Goal: Information Seeking & Learning: Learn about a topic

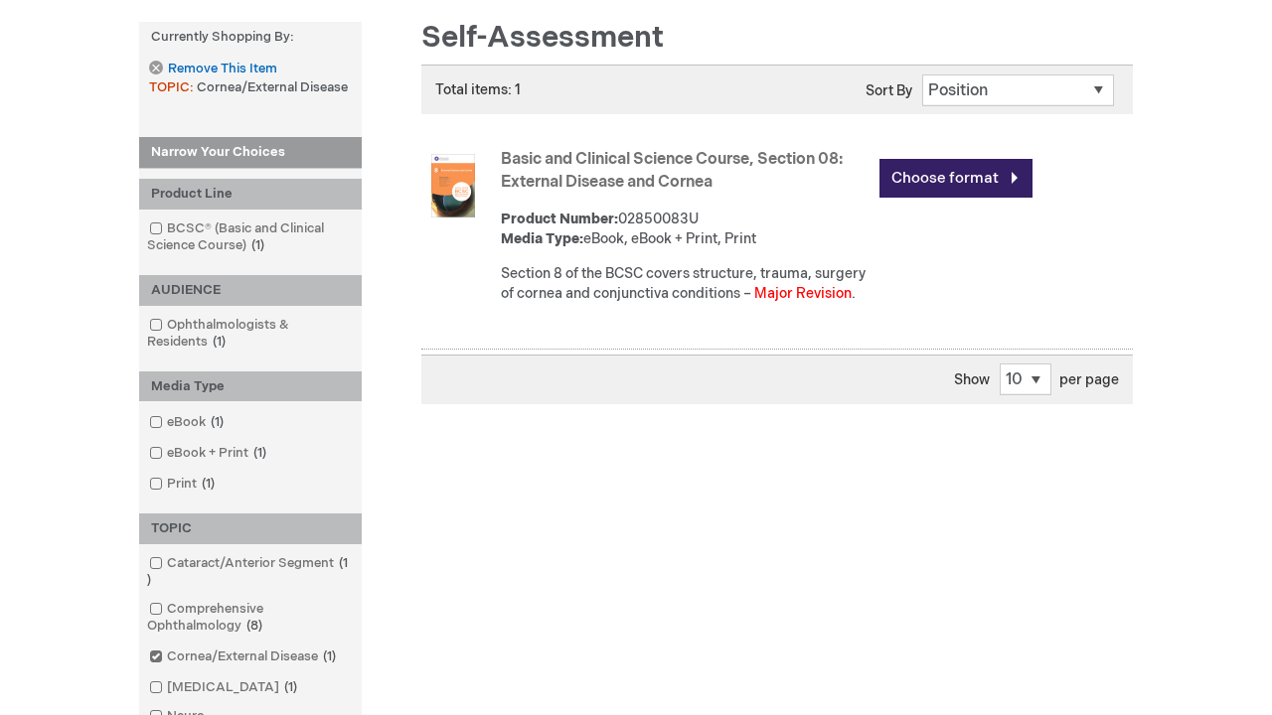
scroll to position [2688, 0]
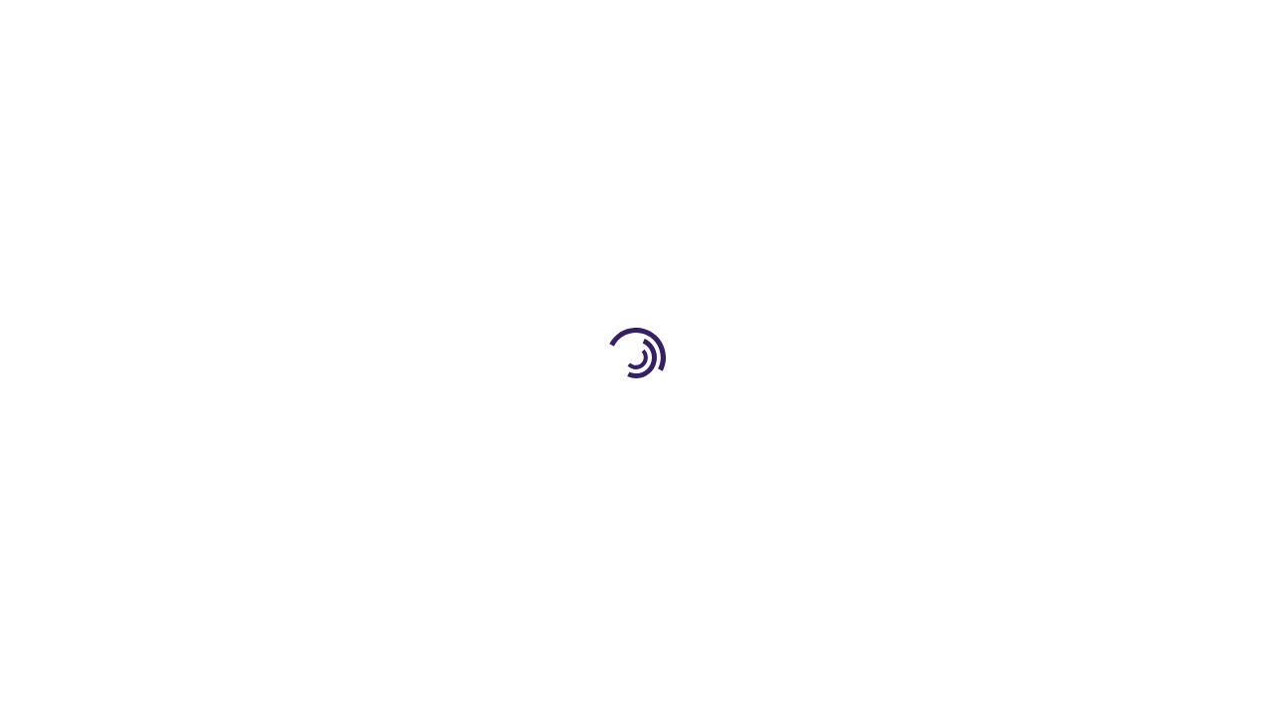
scroll to position [974, 0]
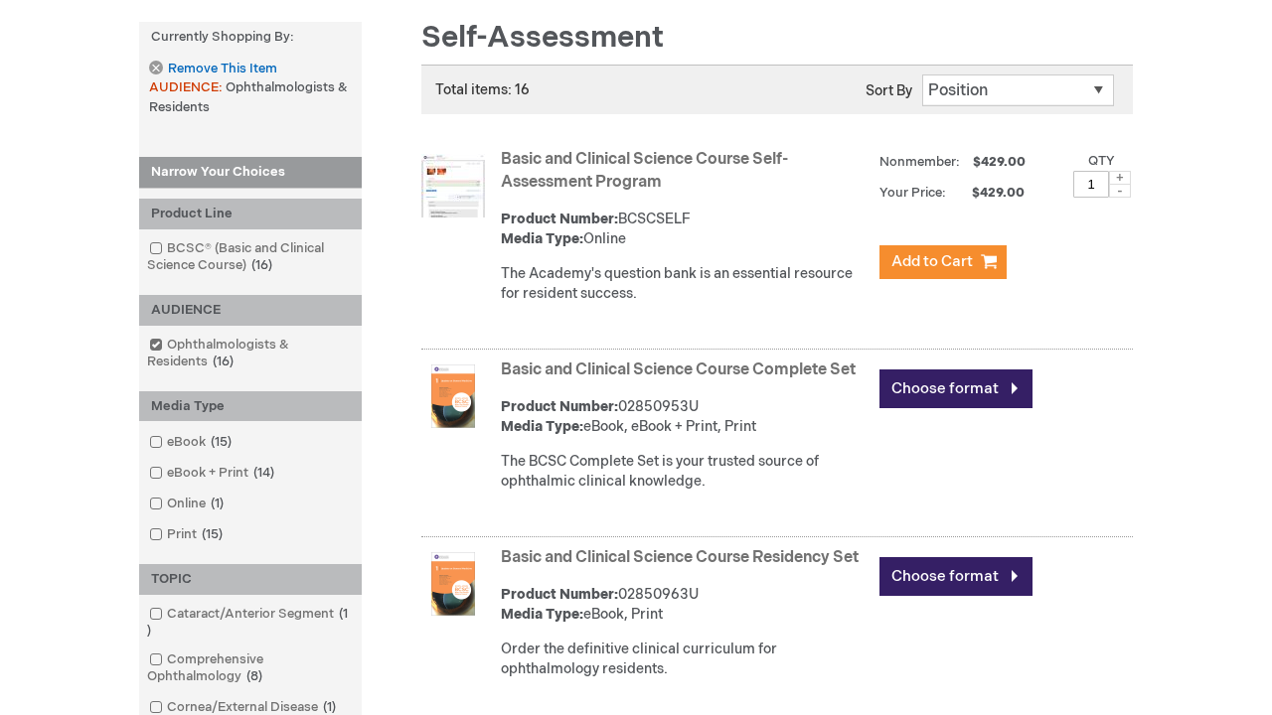
scroll to position [3957, 0]
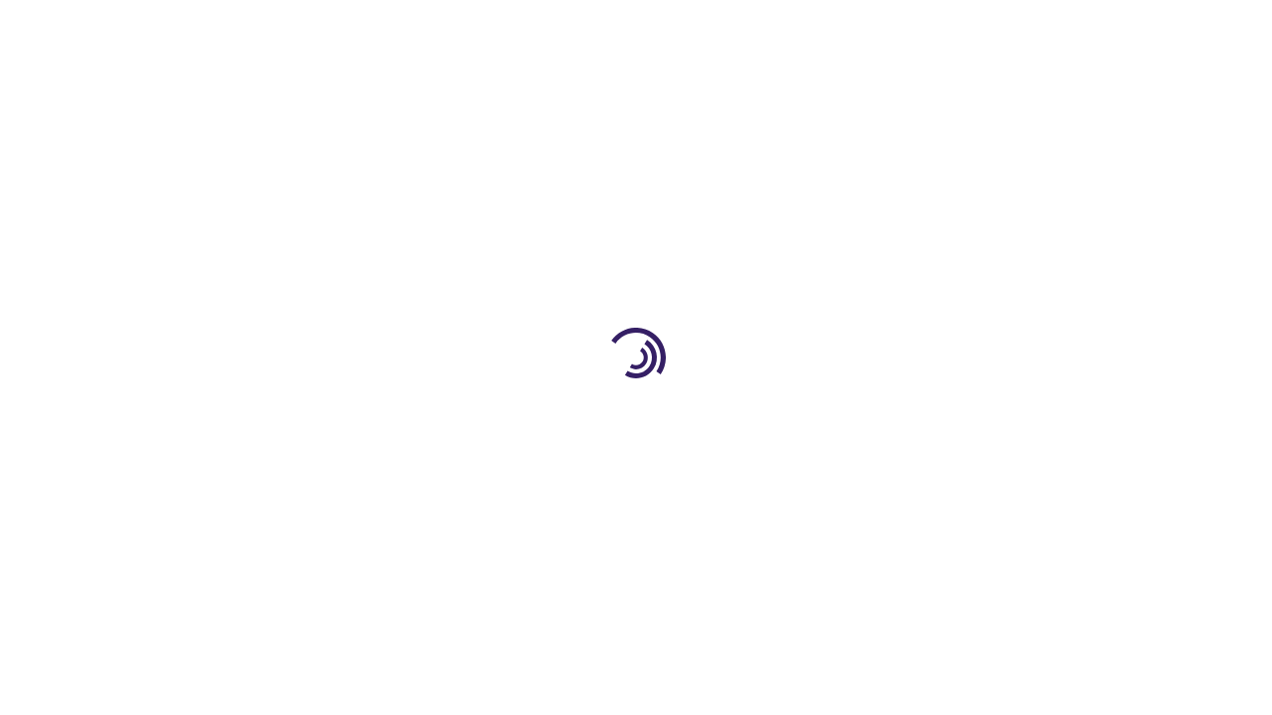
scroll to position [2303, 0]
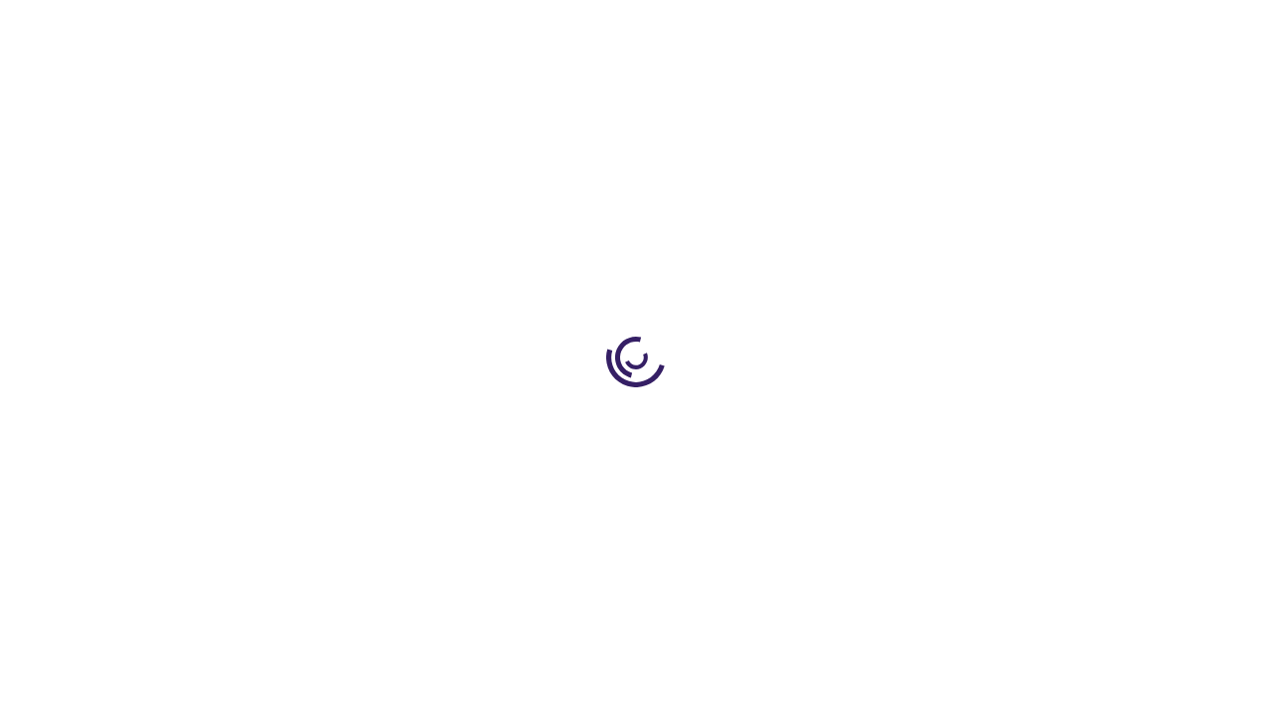
scroll to position [4738, 0]
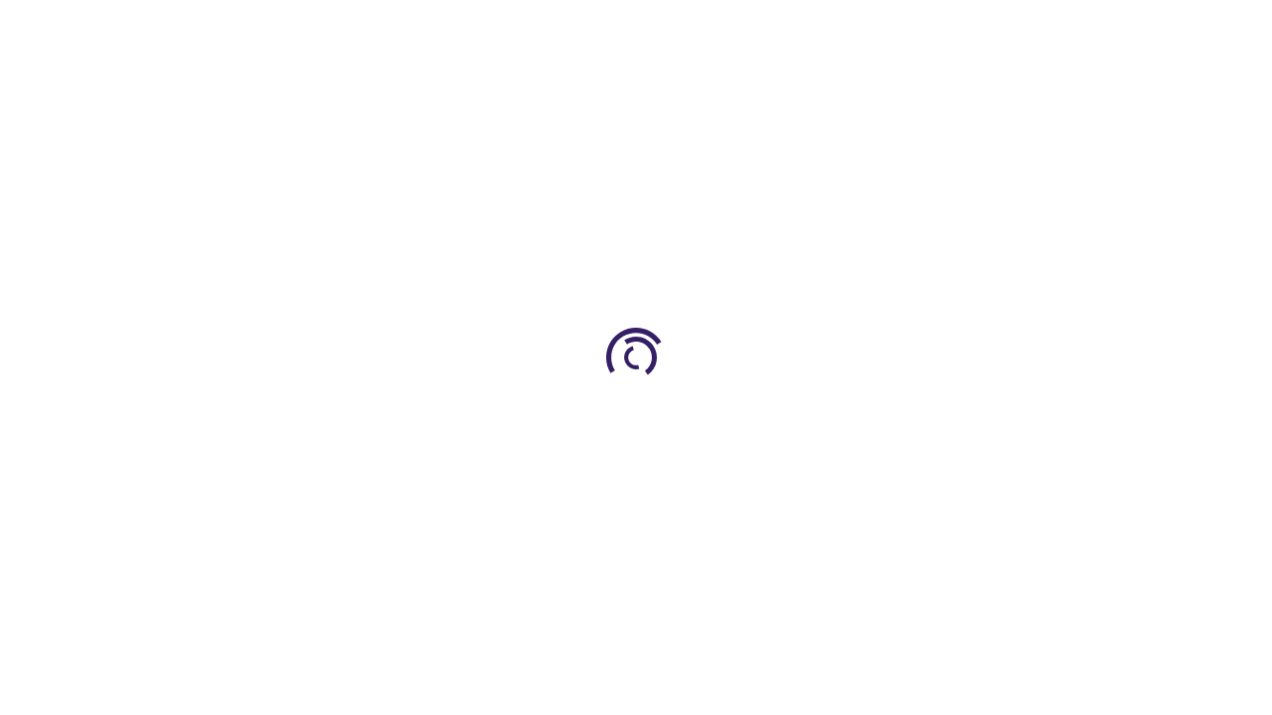
scroll to position [969, 0]
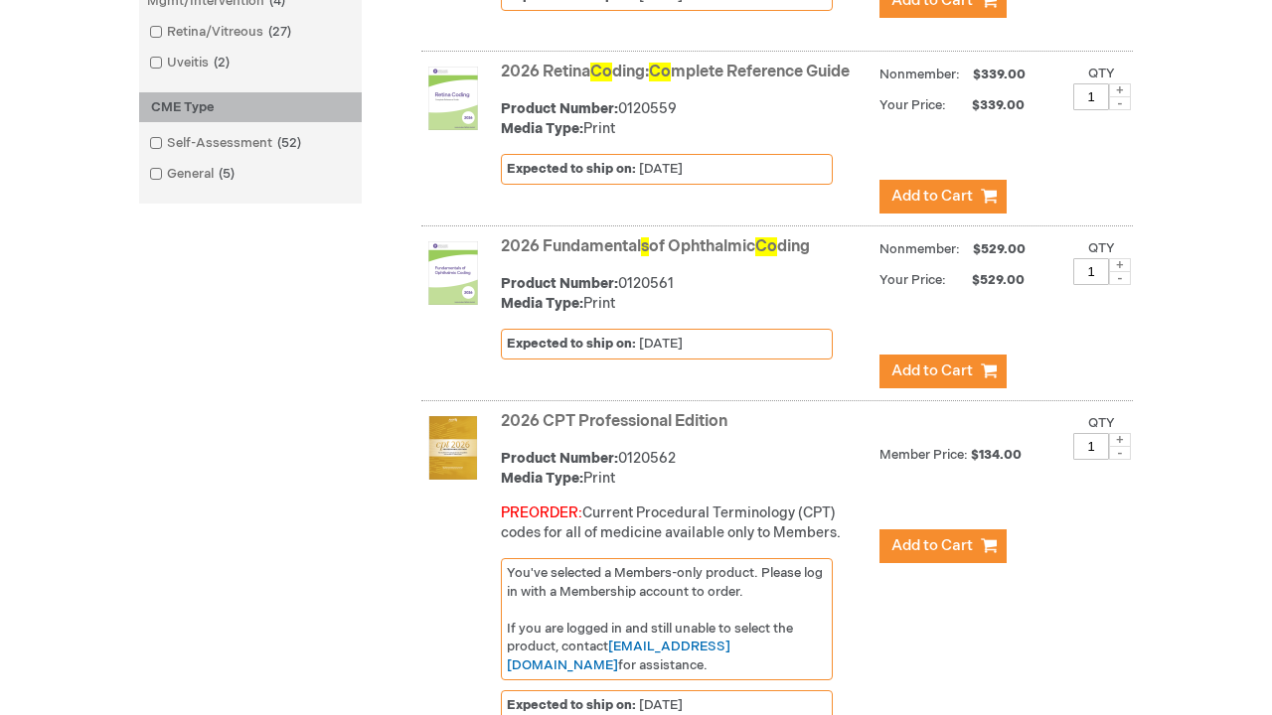
scroll to position [2384, 0]
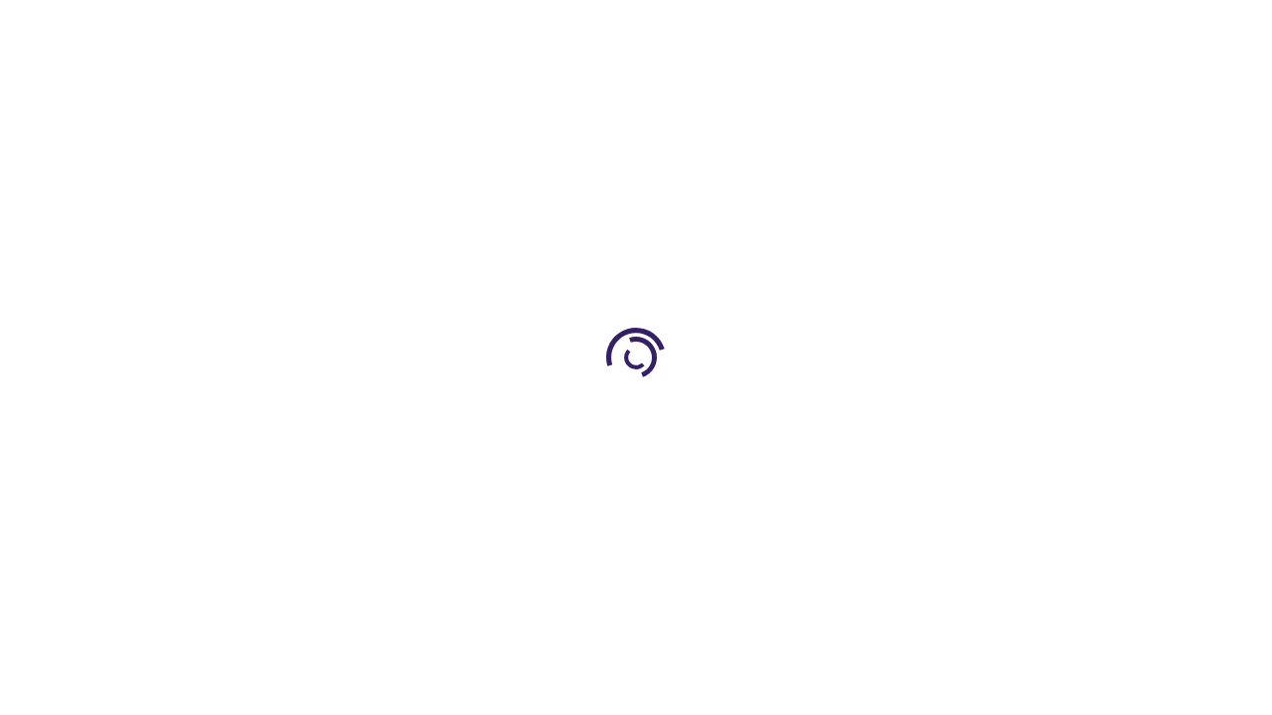
scroll to position [2378, 0]
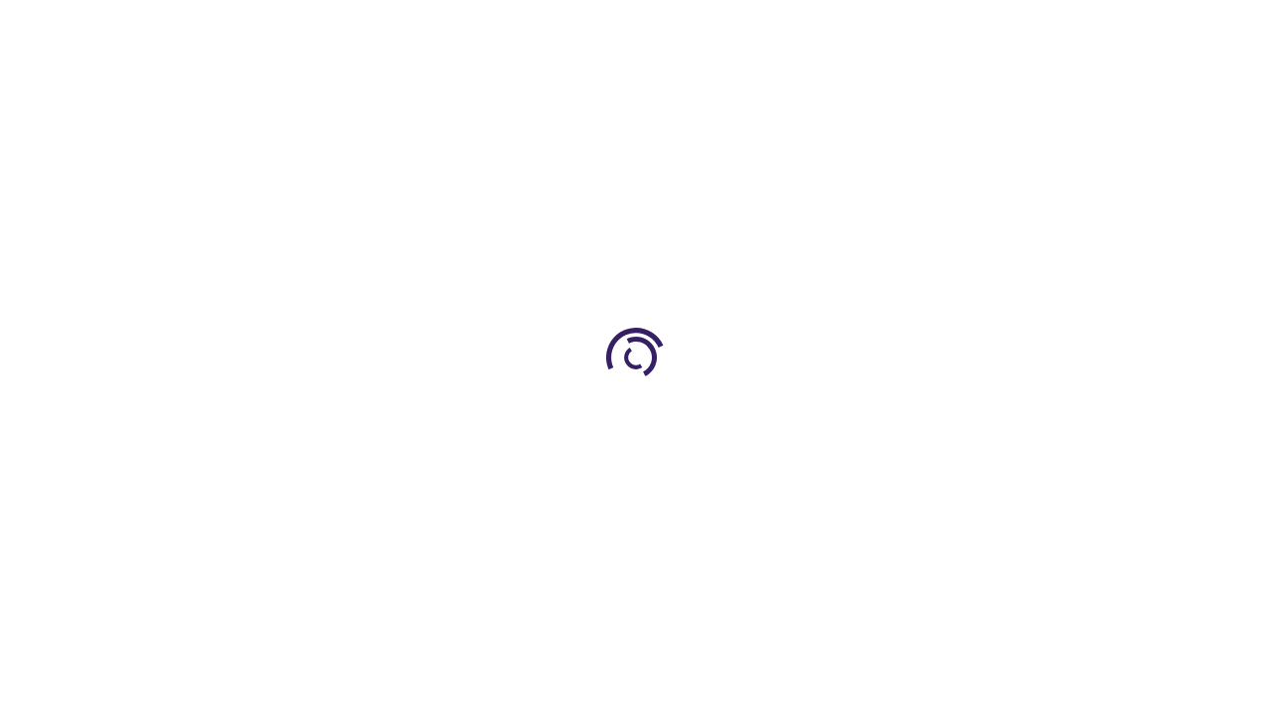
scroll to position [1657, 0]
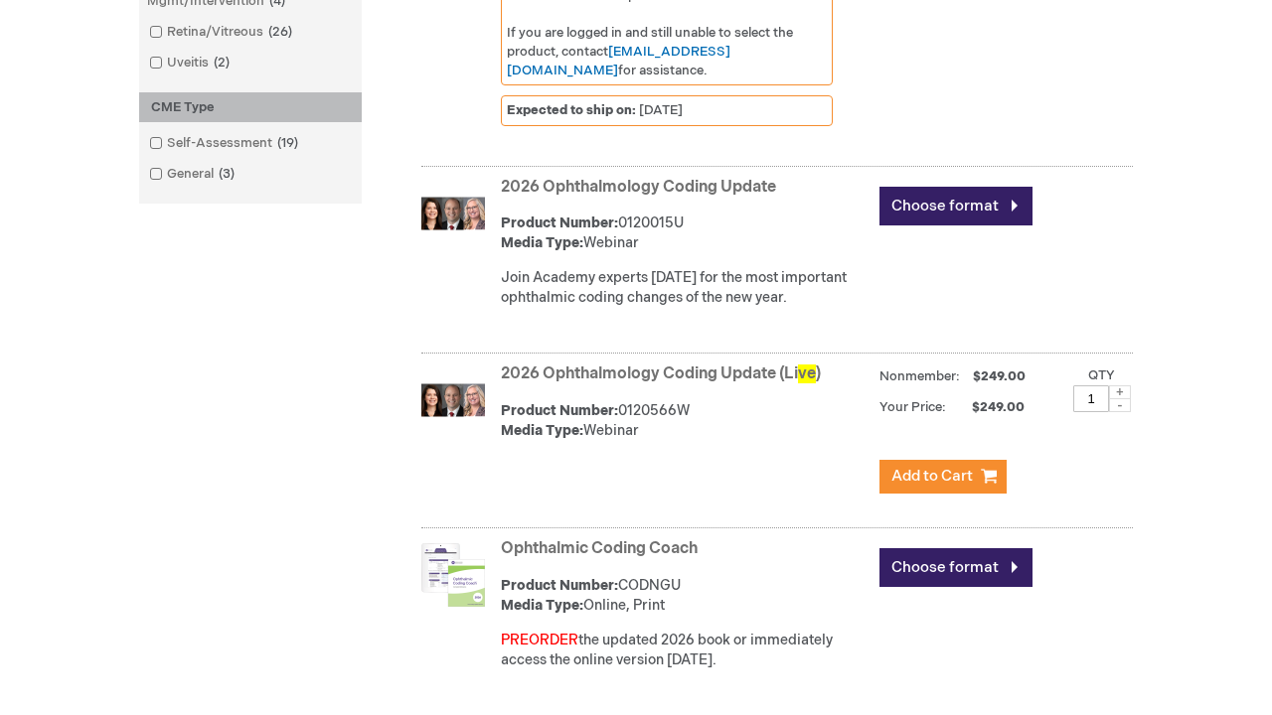
scroll to position [2309, 0]
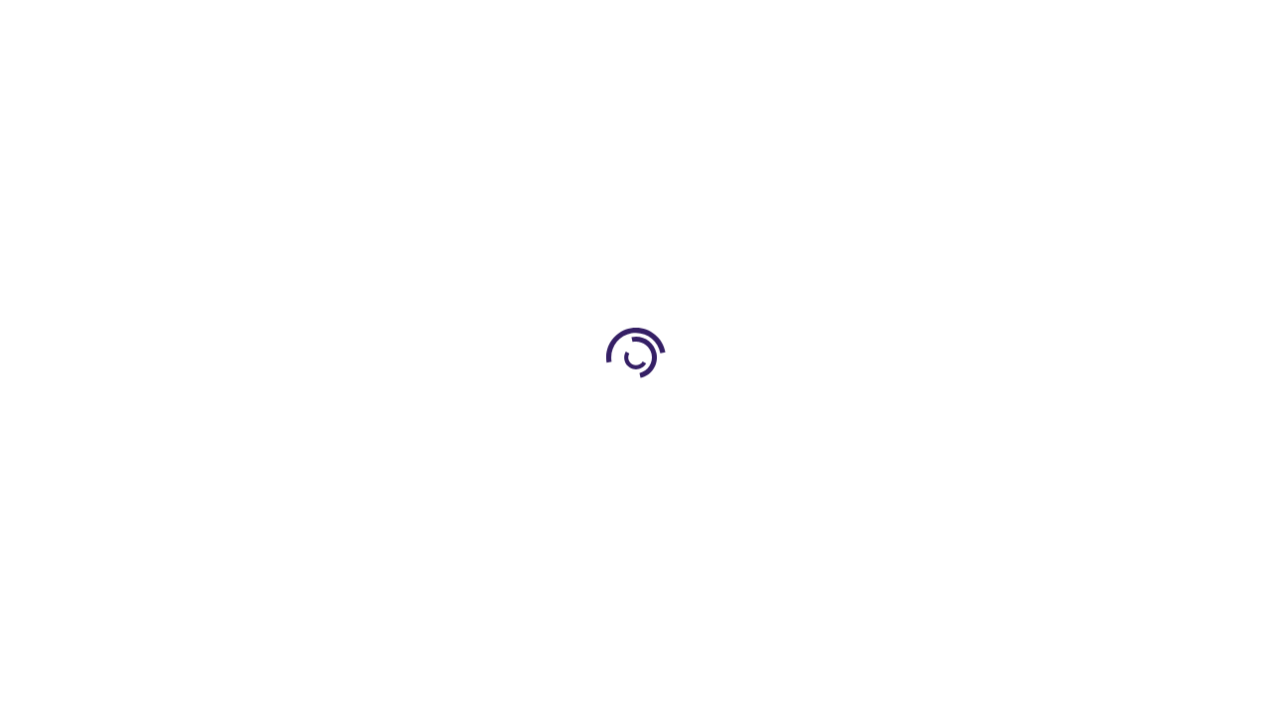
scroll to position [4089, 0]
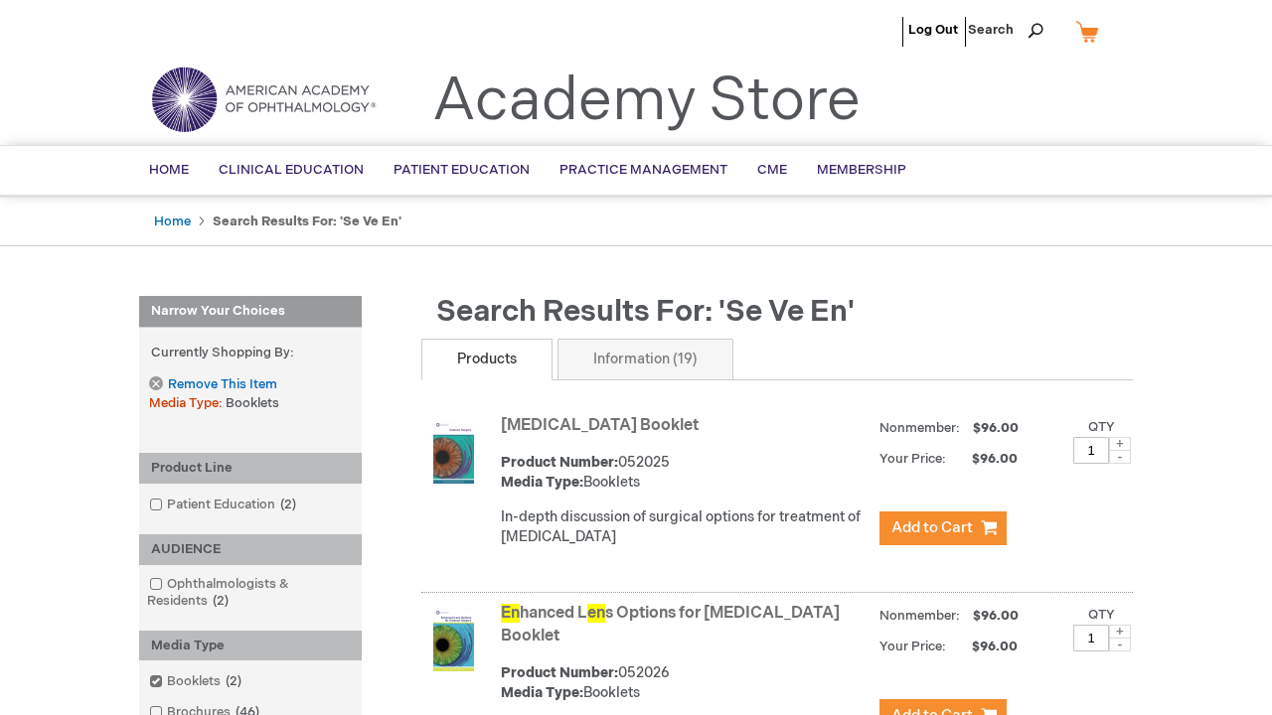
scroll to position [2696, 0]
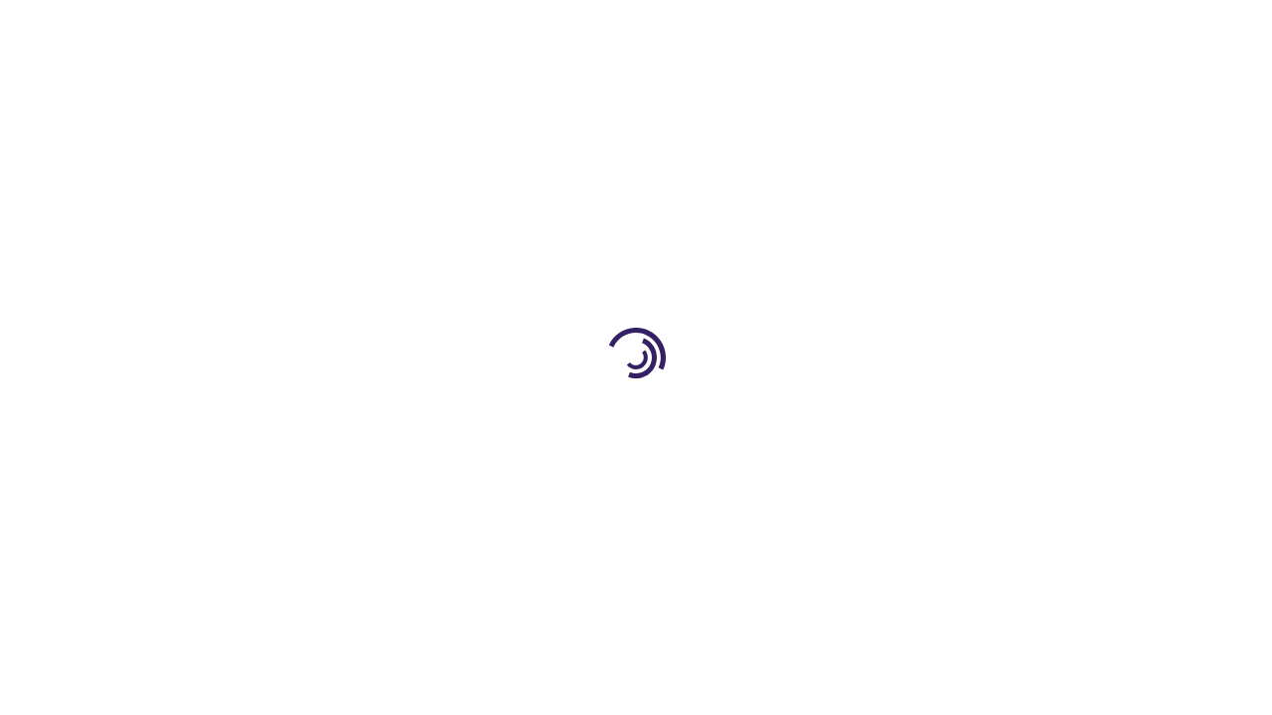
scroll to position [638, 0]
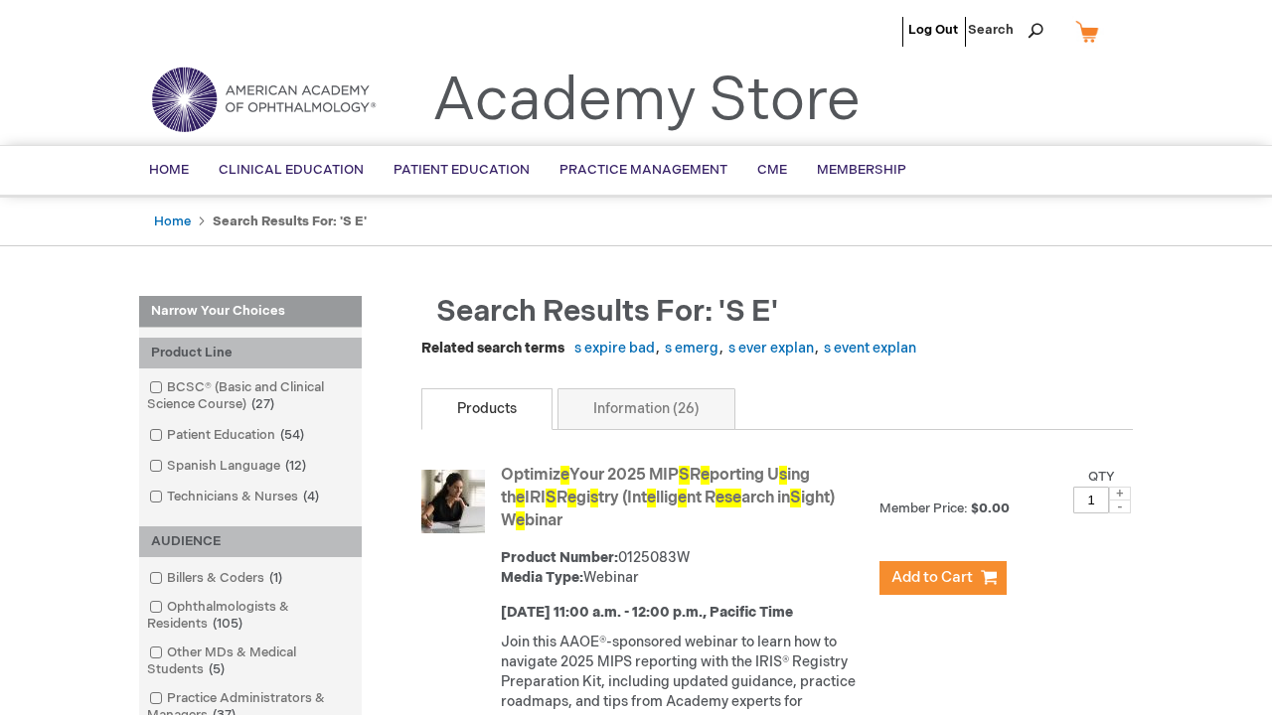
scroll to position [2339, 0]
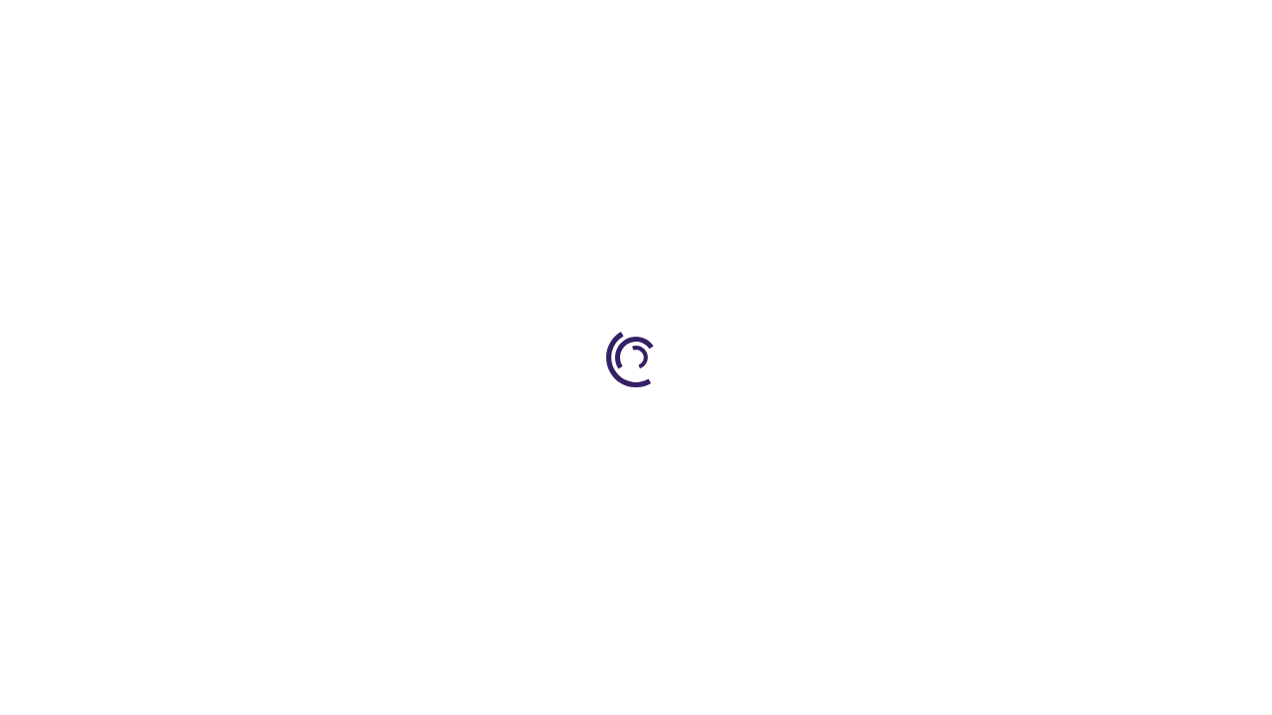
scroll to position [4546, 0]
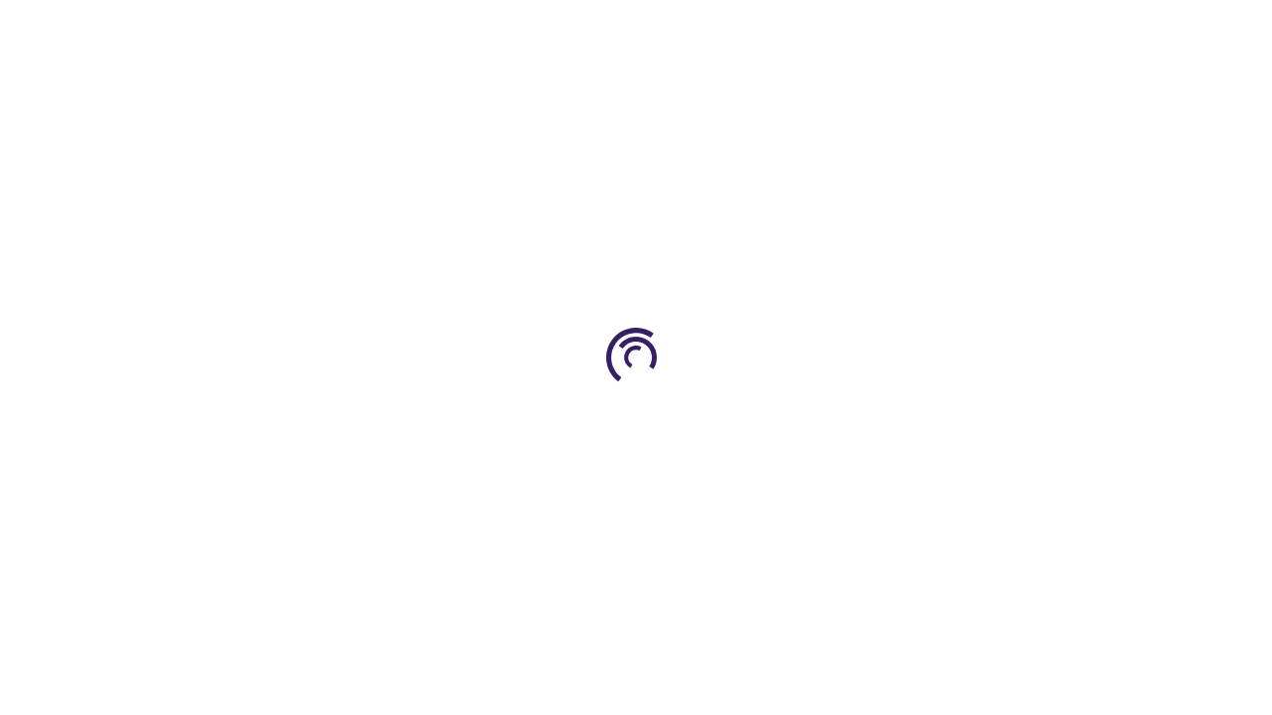
scroll to position [2620, 0]
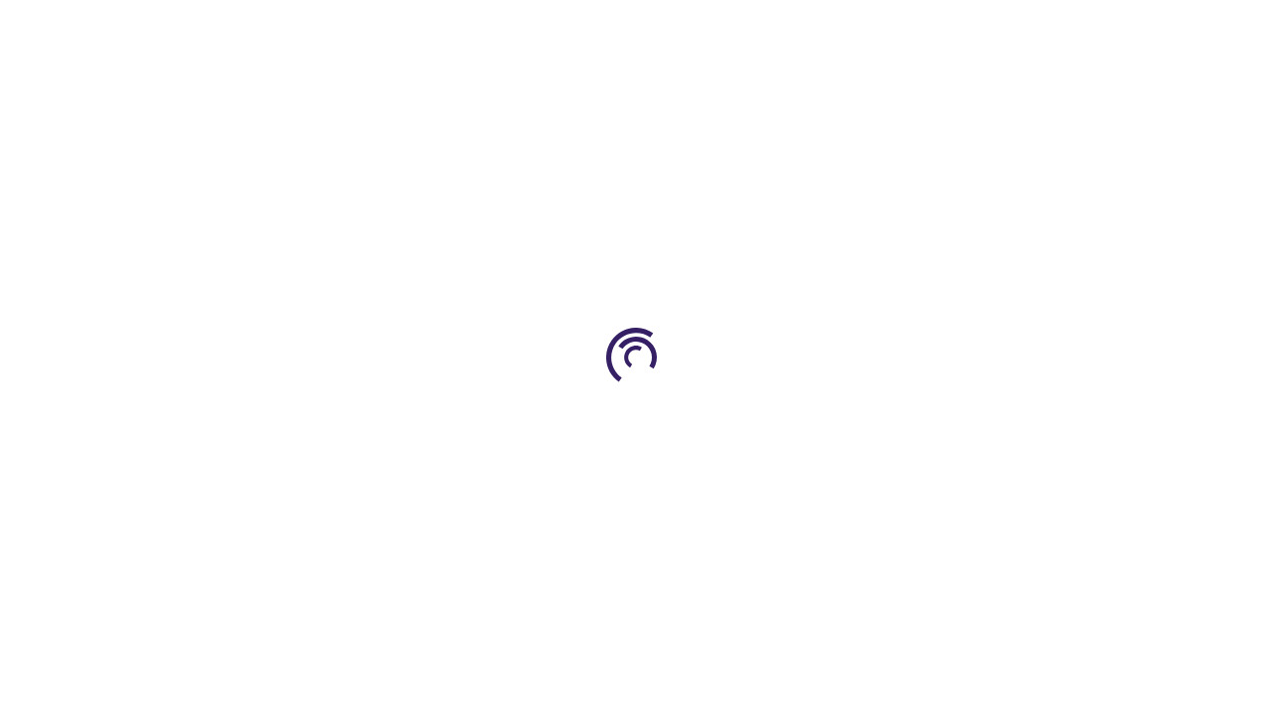
scroll to position [2864, 0]
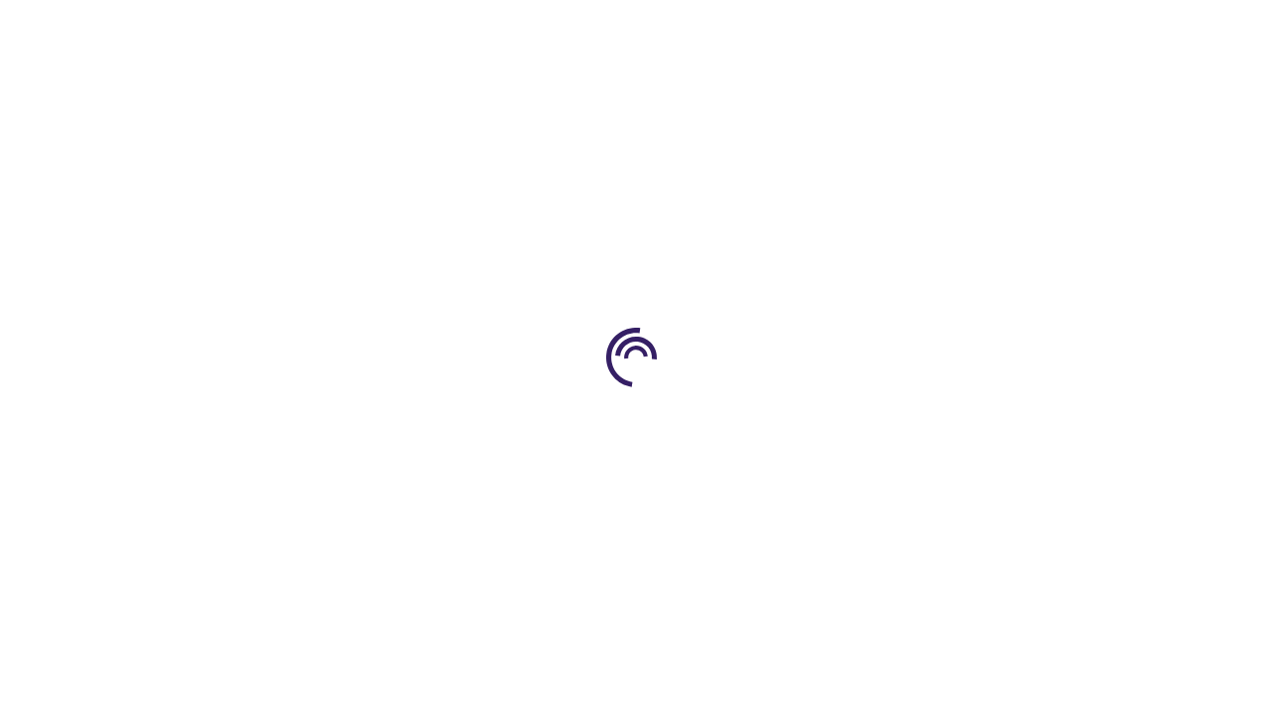
scroll to position [2906, 0]
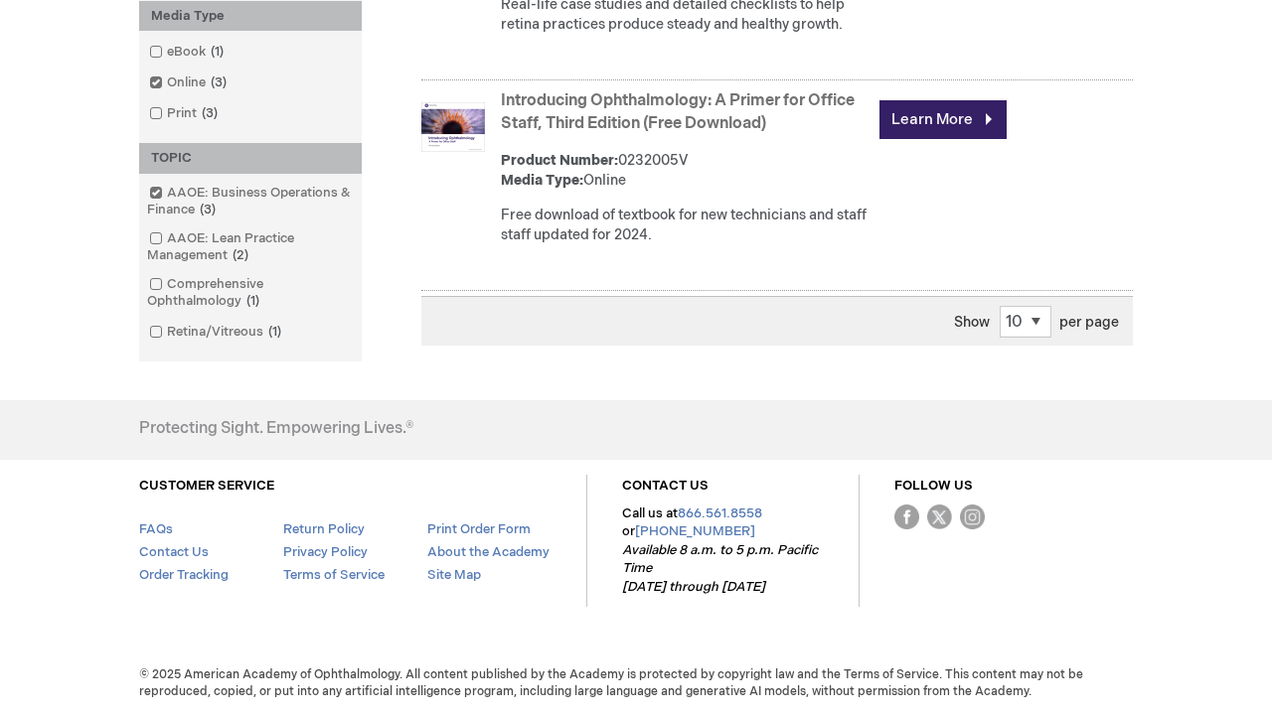
scroll to position [2751, 0]
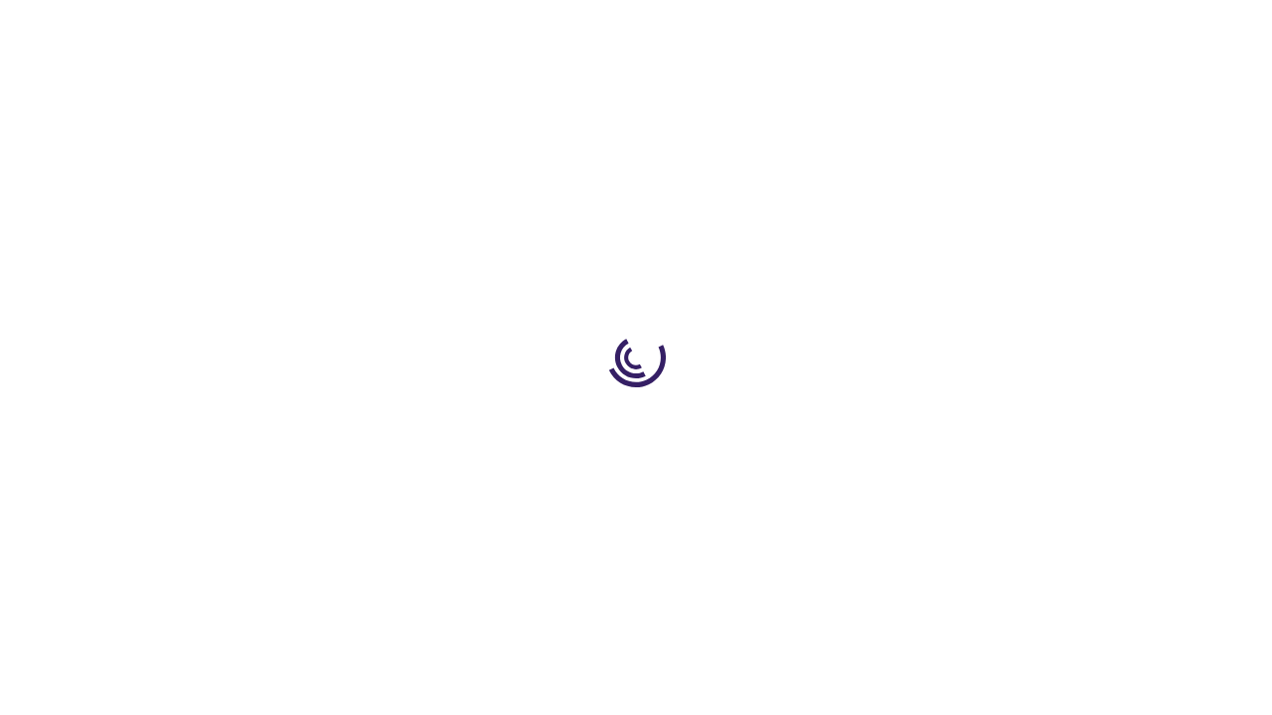
scroll to position [750, 0]
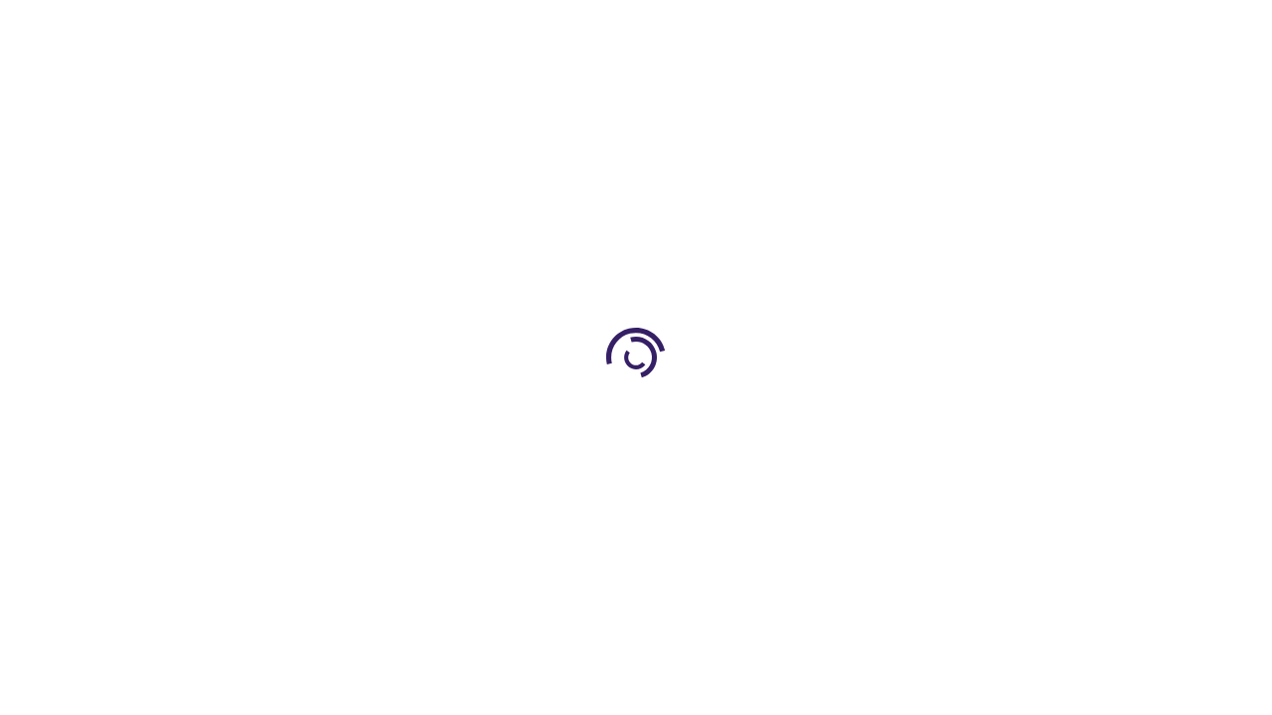
scroll to position [2473, 0]
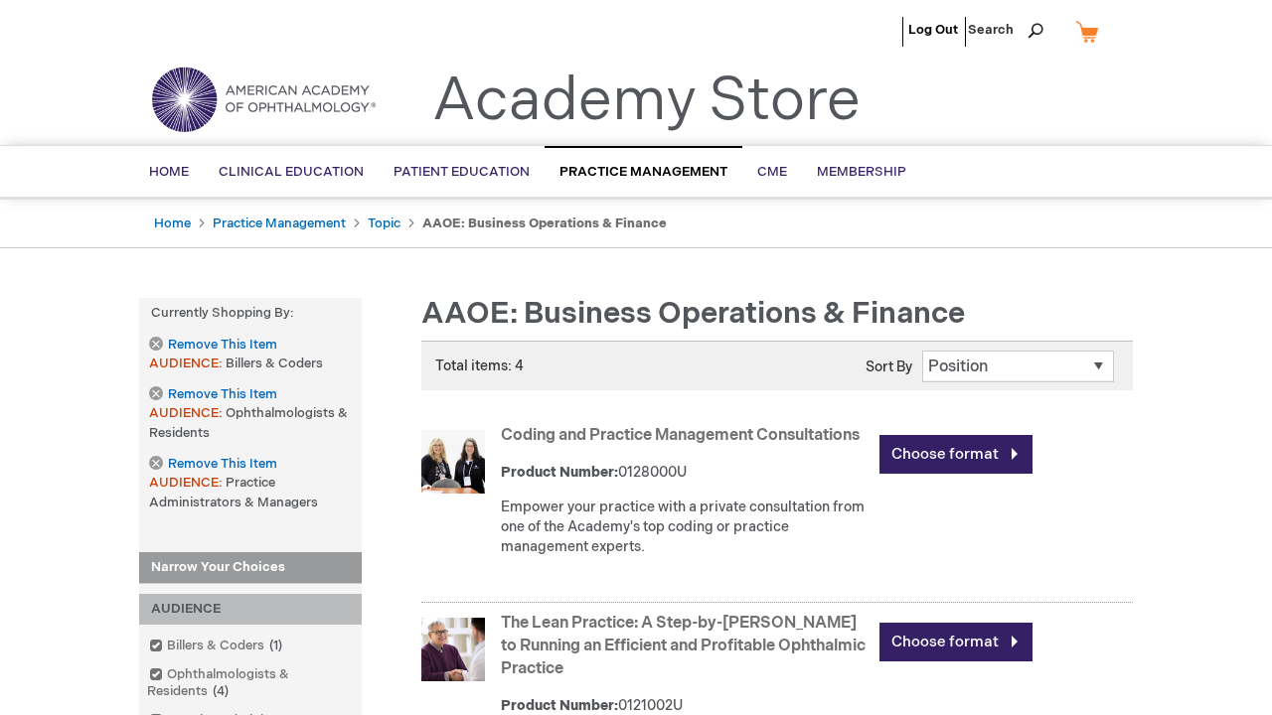
scroll to position [2761, 0]
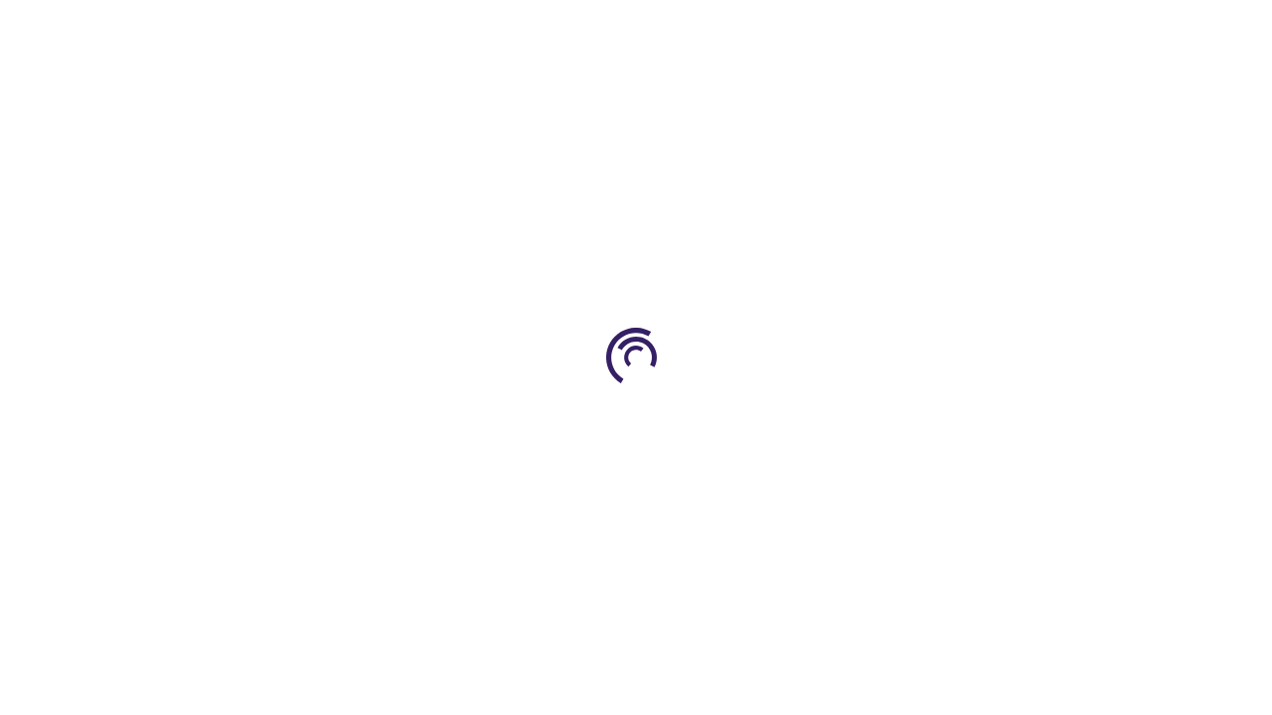
scroll to position [891, 0]
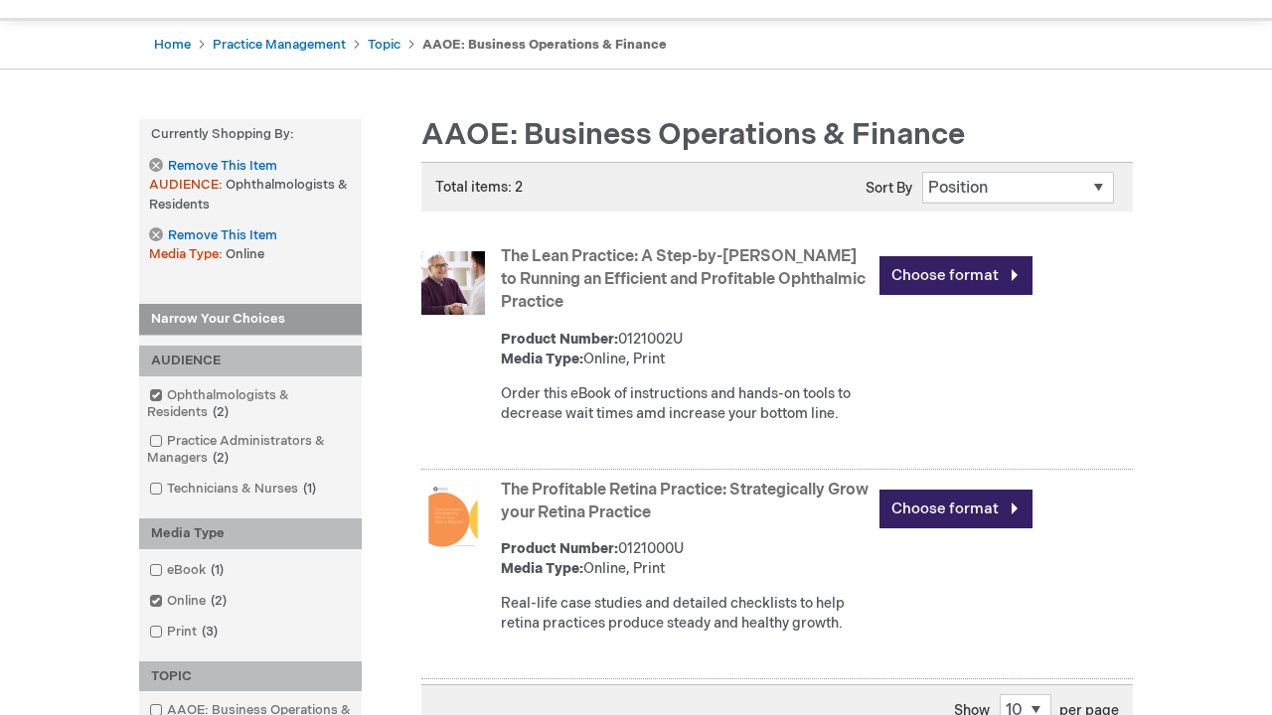
scroll to position [306, 0]
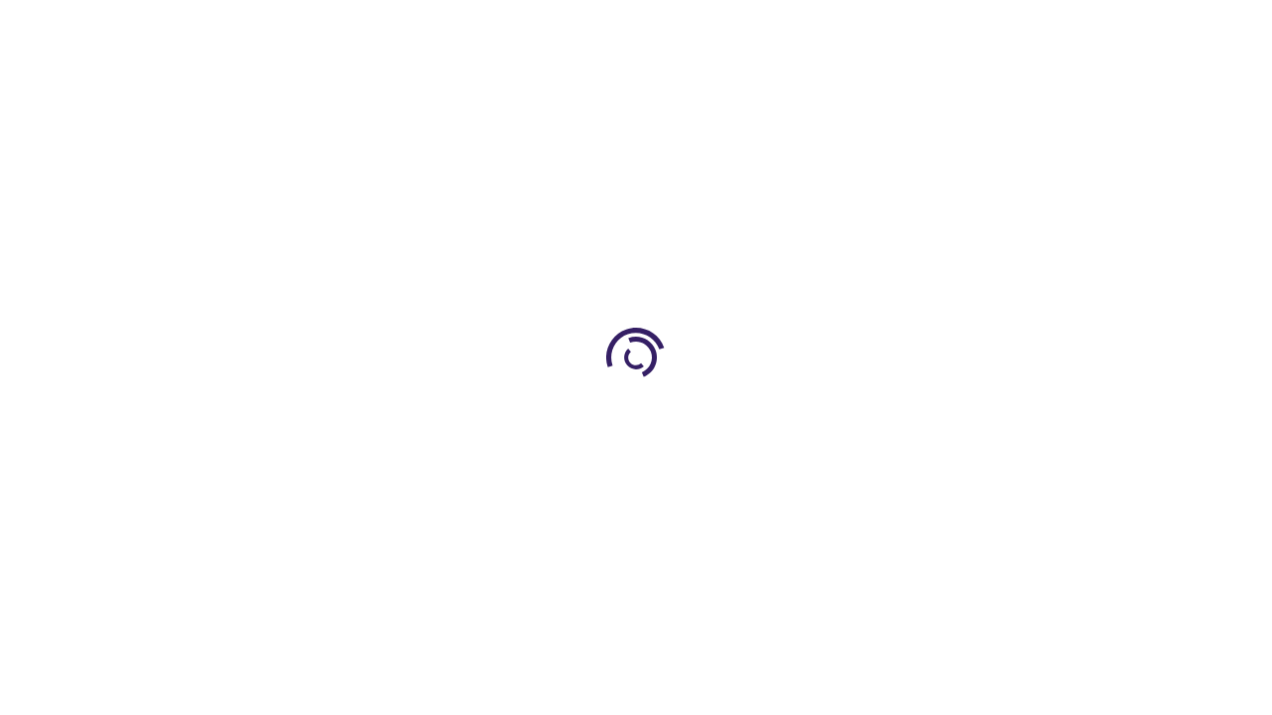
scroll to position [2009, 0]
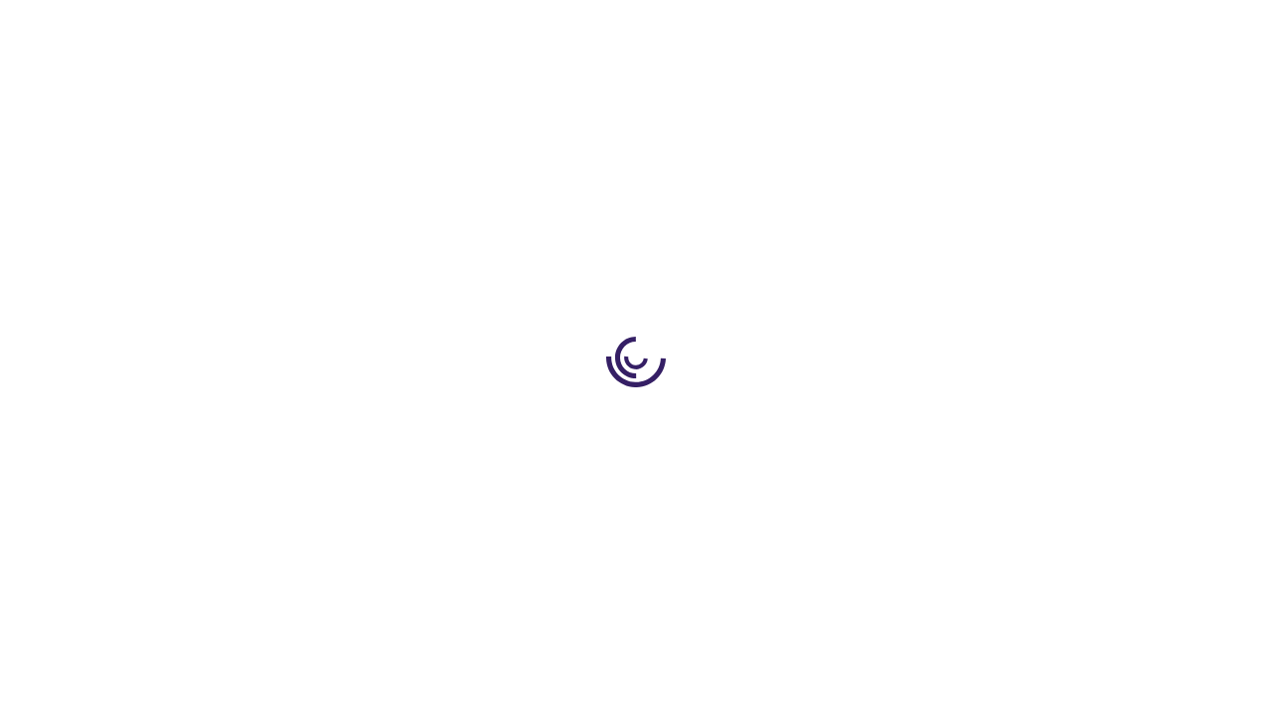
scroll to position [535, 0]
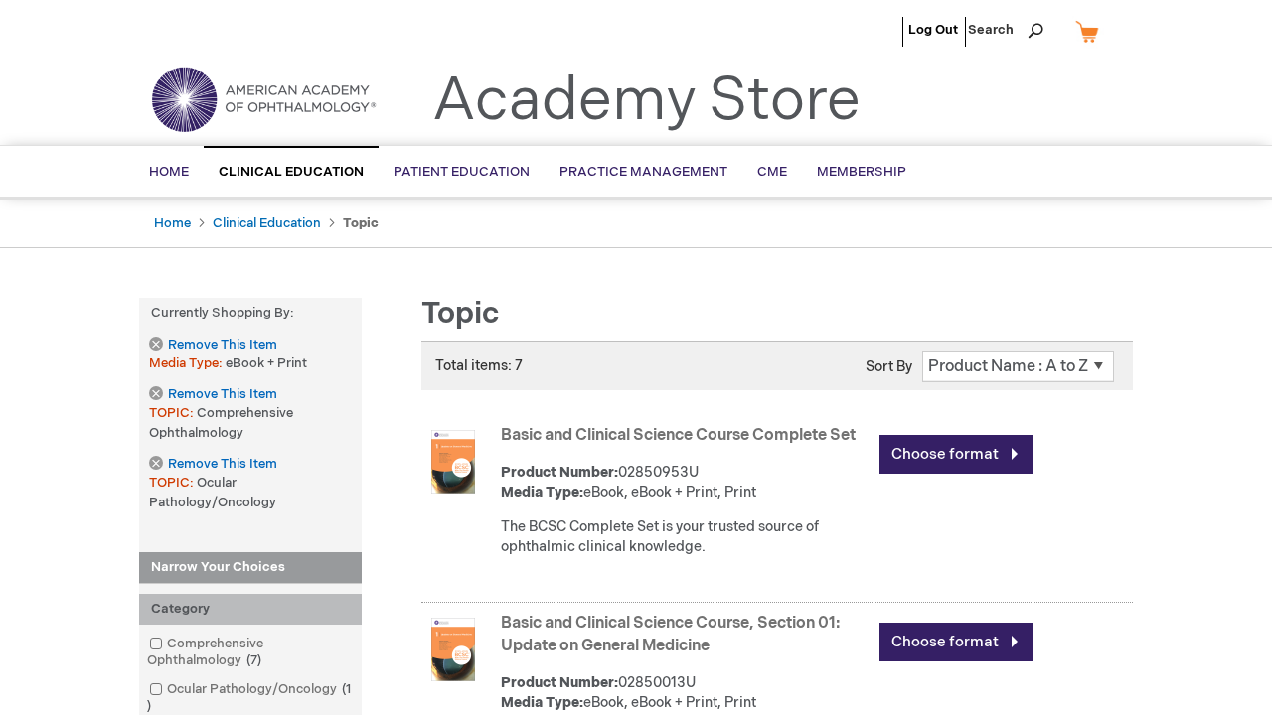
scroll to position [3518, 0]
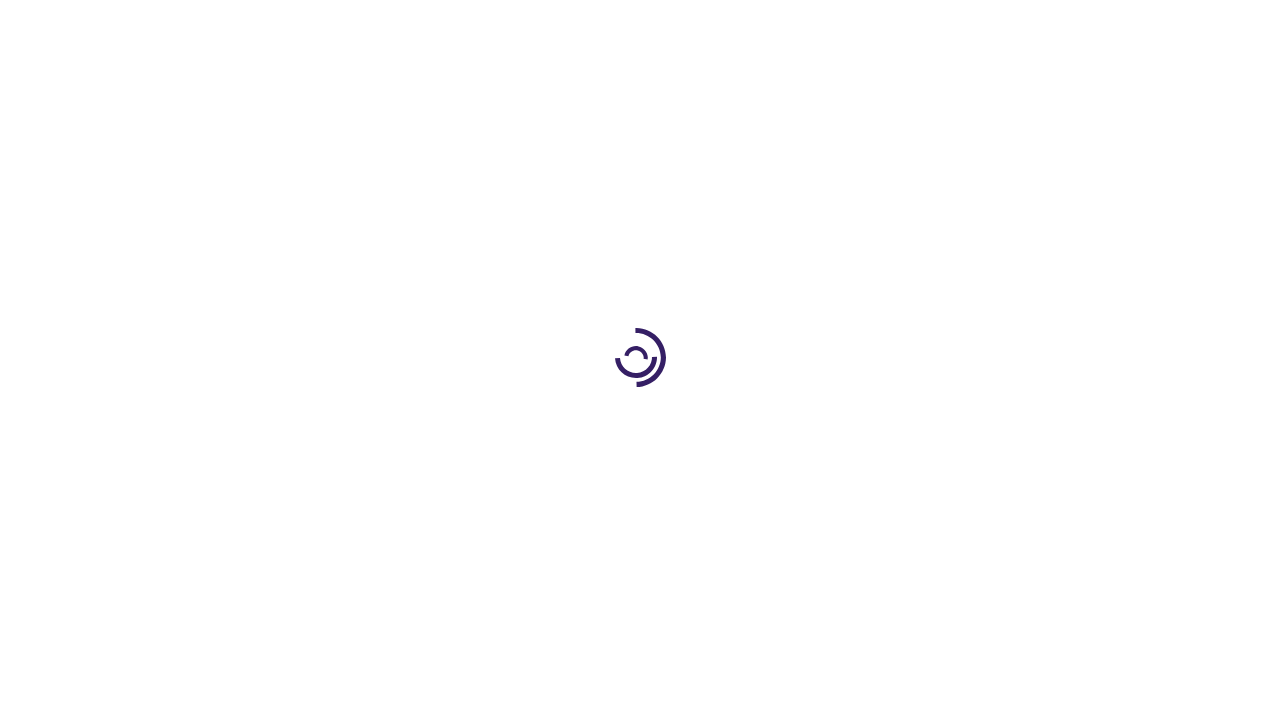
scroll to position [1532, 0]
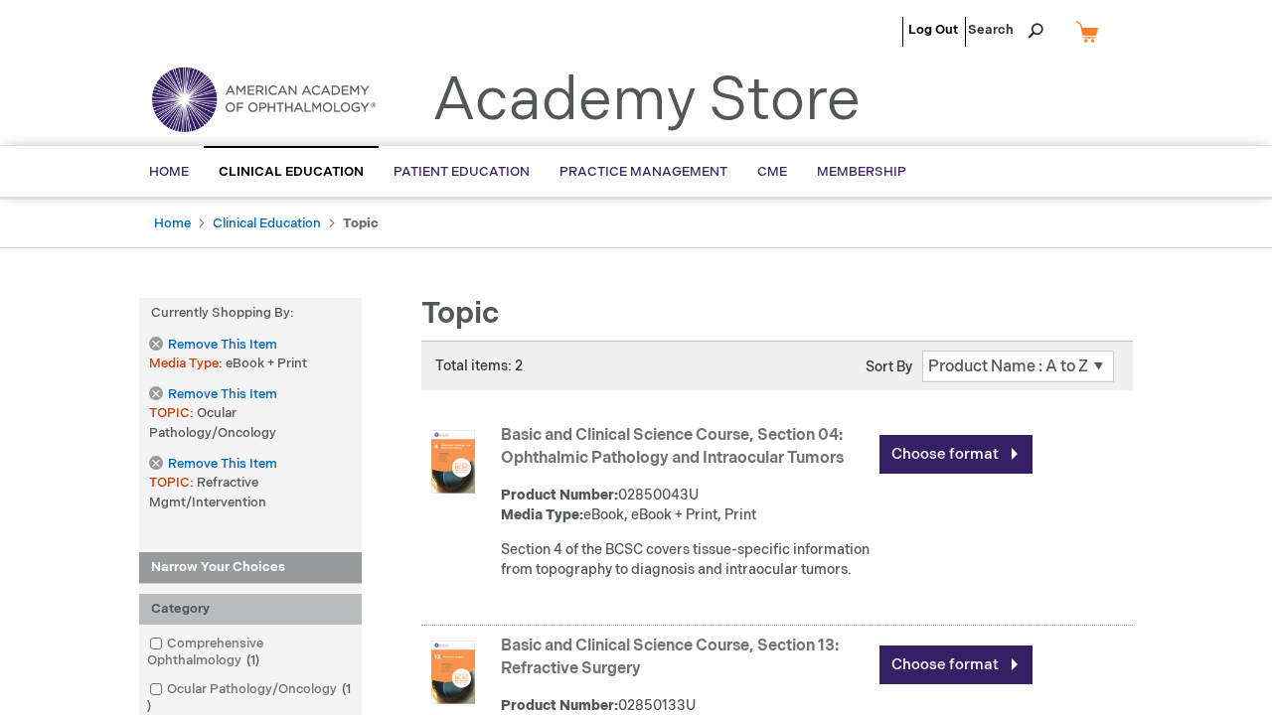
scroll to position [2922, 0]
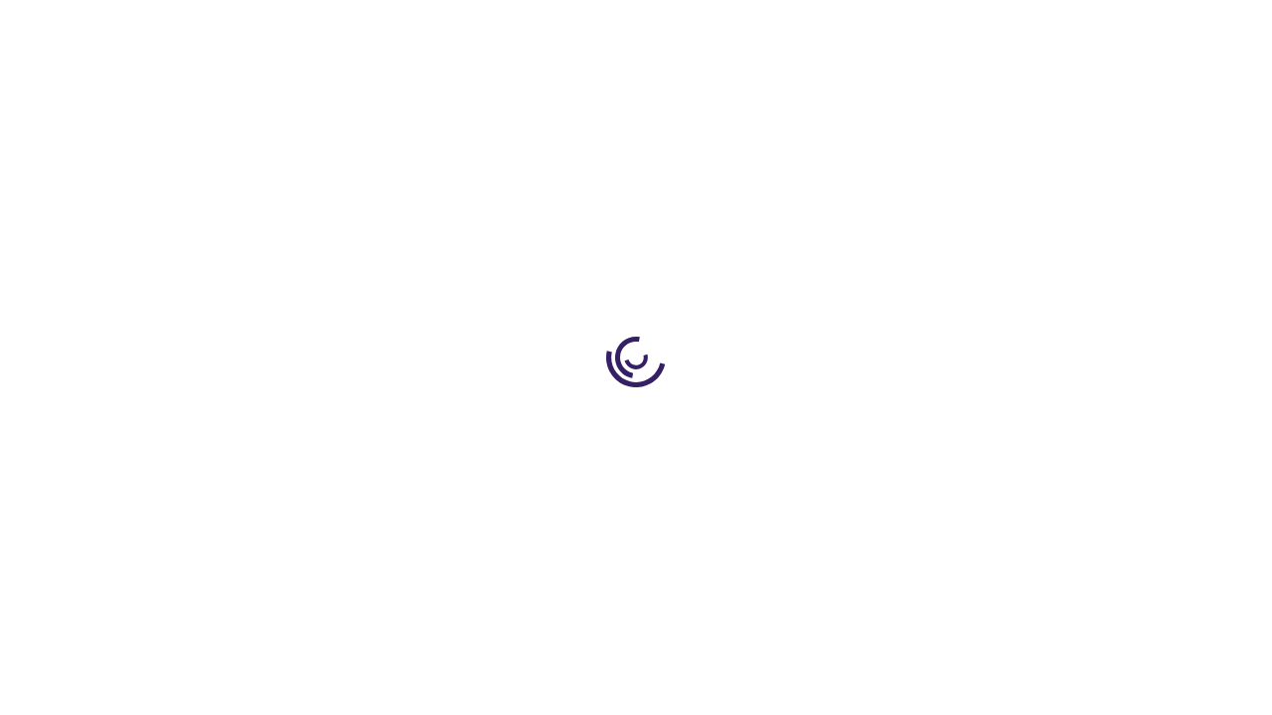
scroll to position [722, 0]
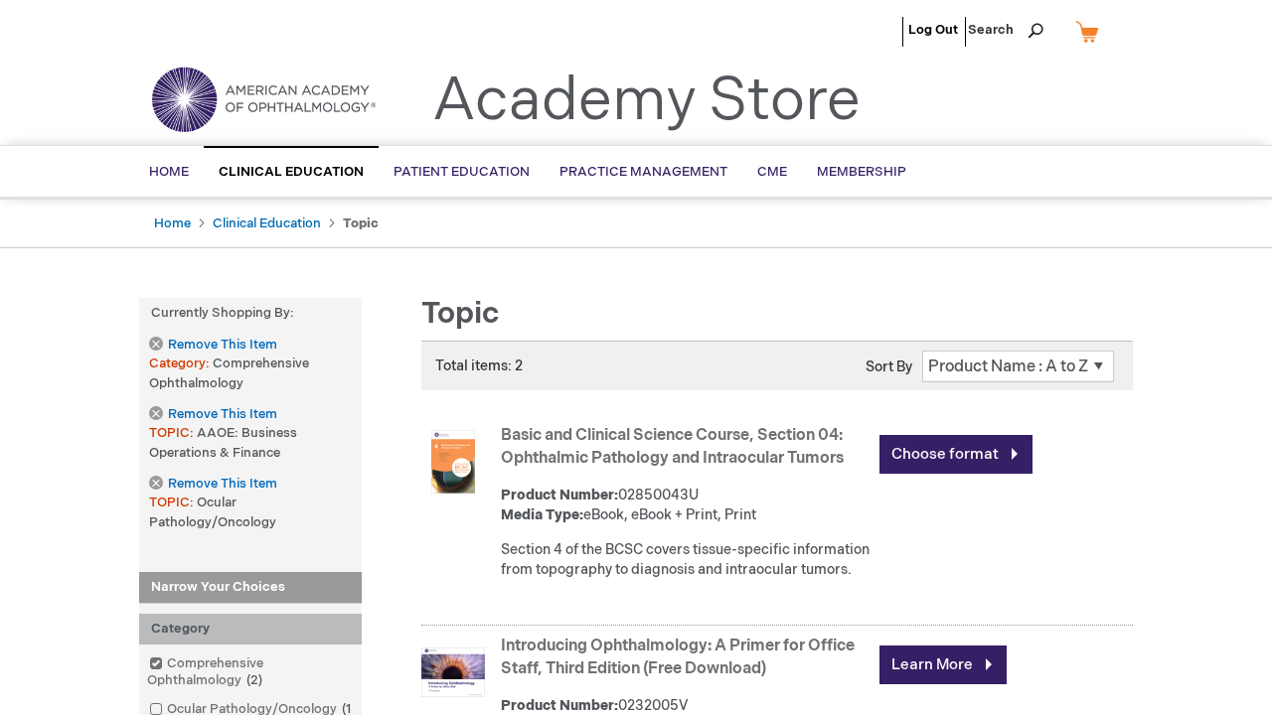
scroll to position [2843, 0]
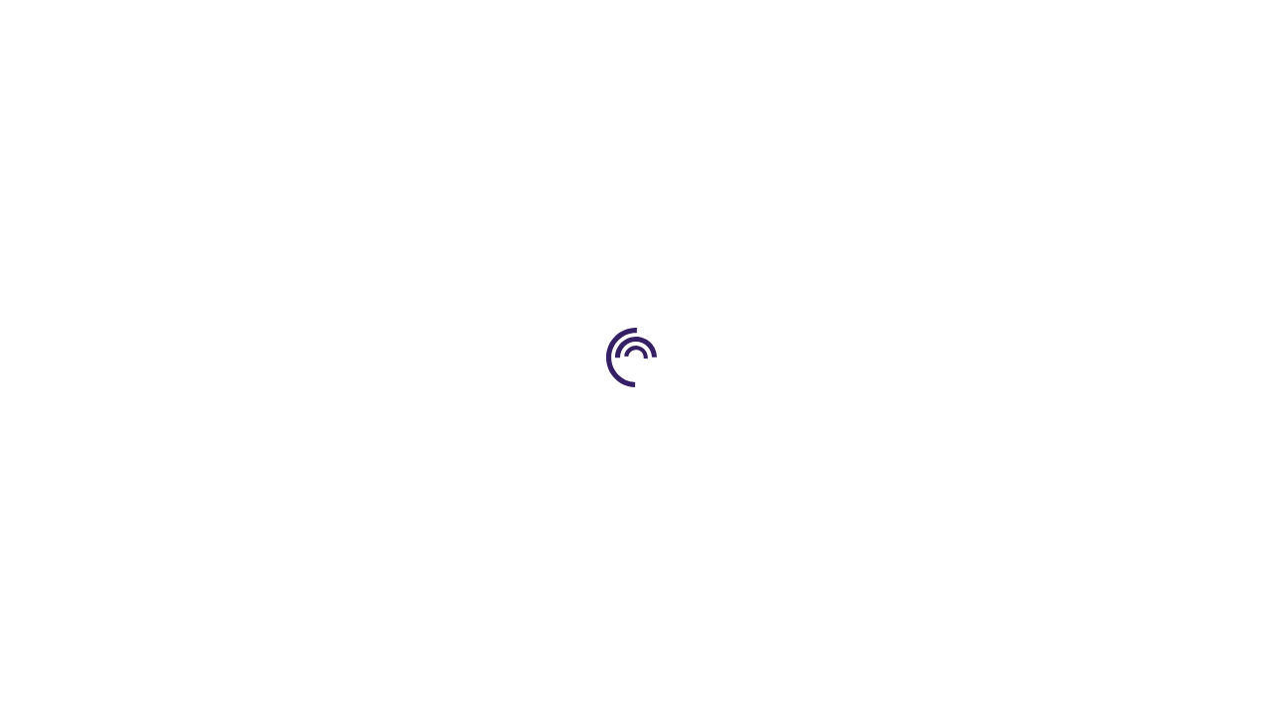
scroll to position [722, 0]
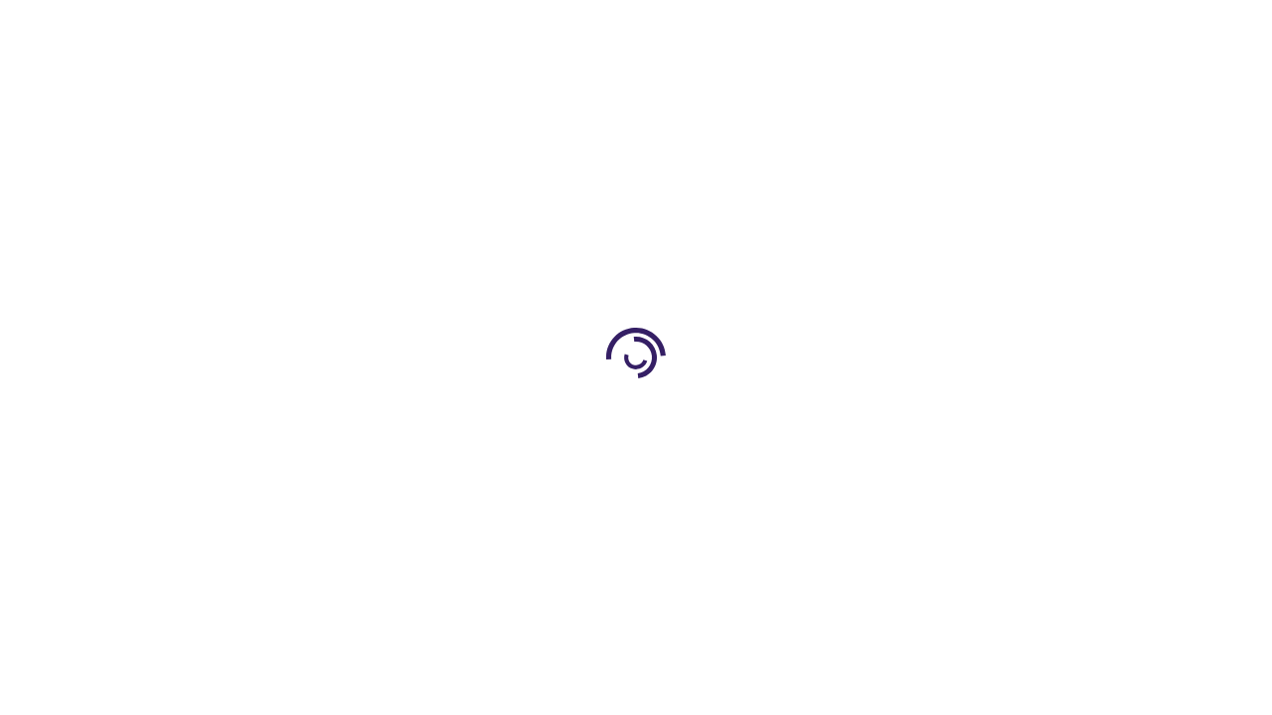
scroll to position [1086, 0]
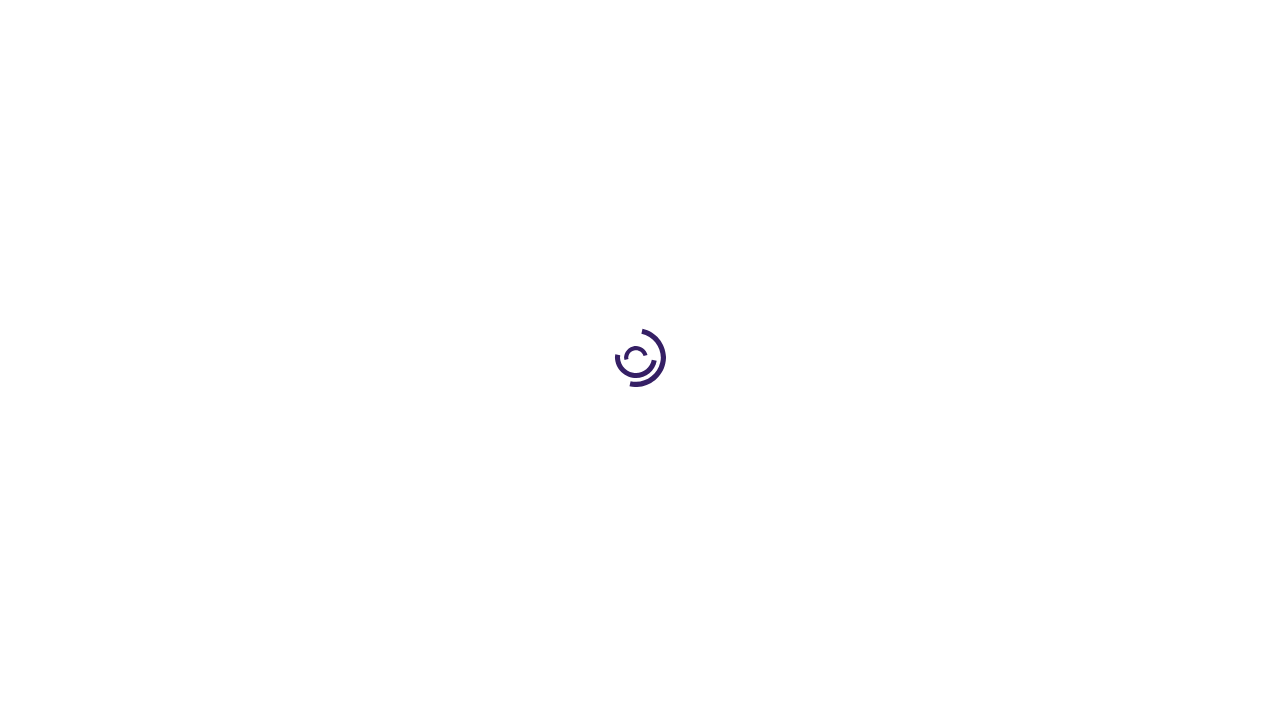
scroll to position [598, 0]
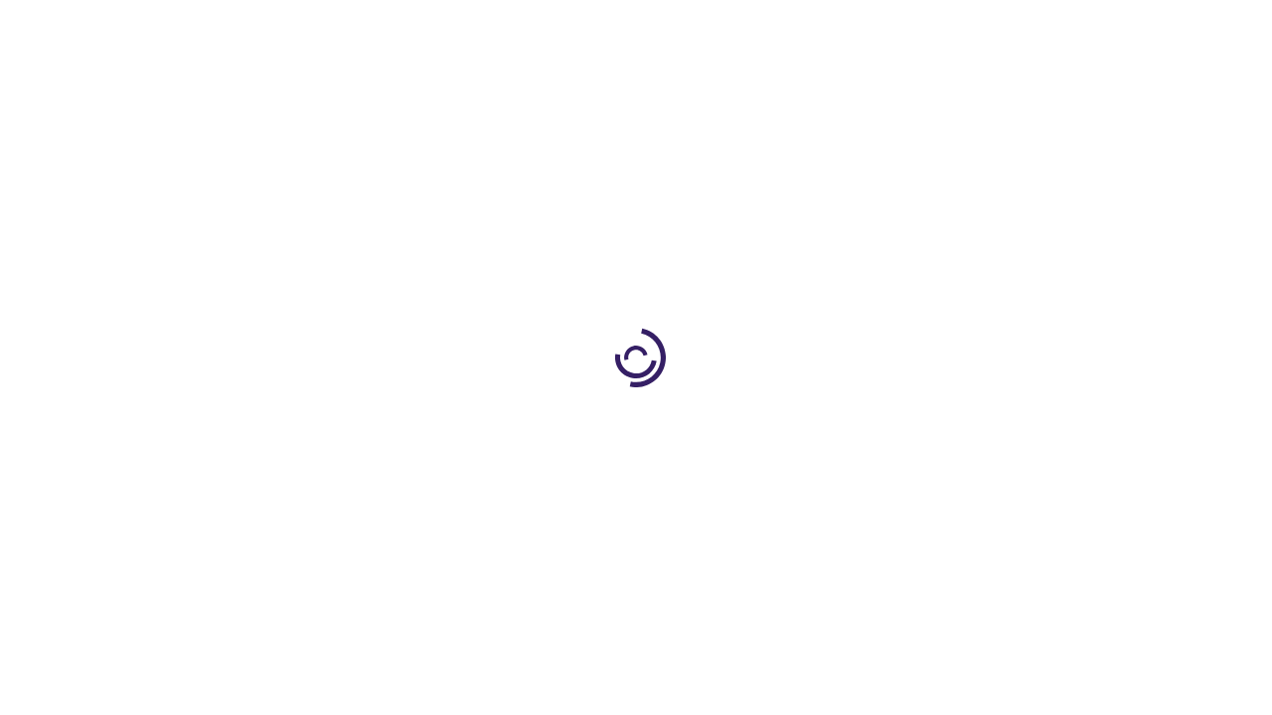
scroll to position [850, 0]
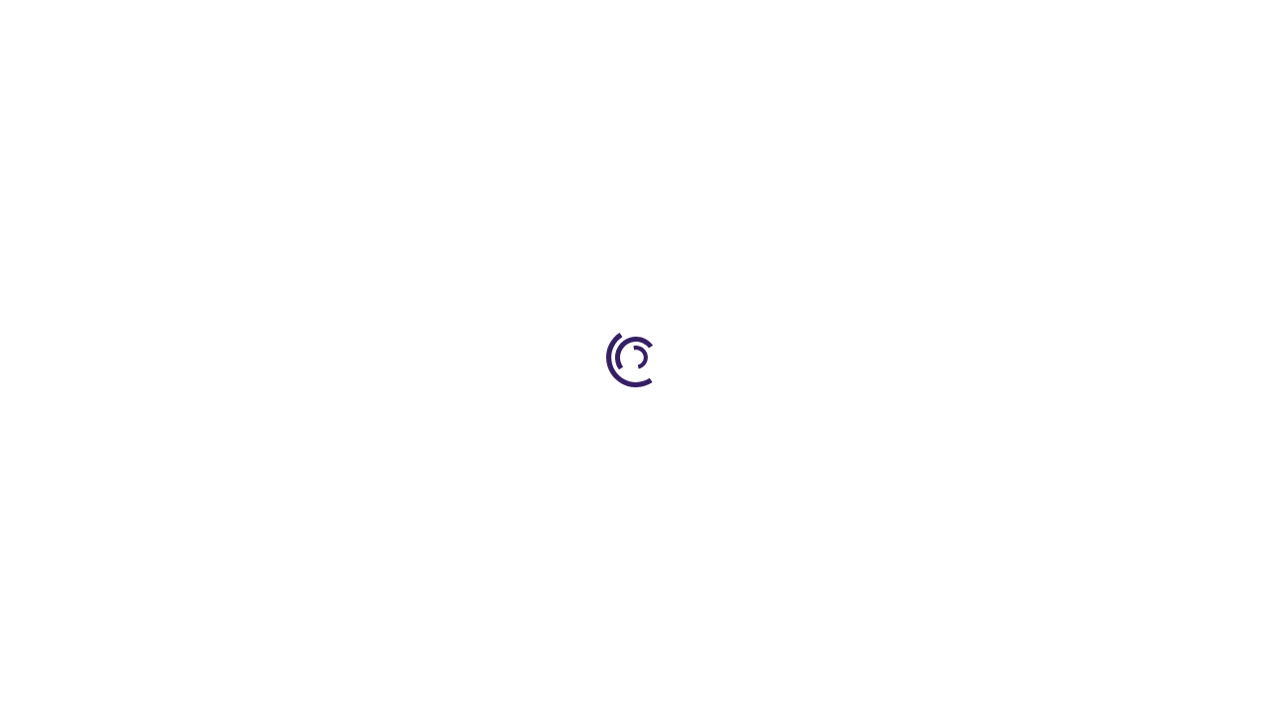
scroll to position [2504, 0]
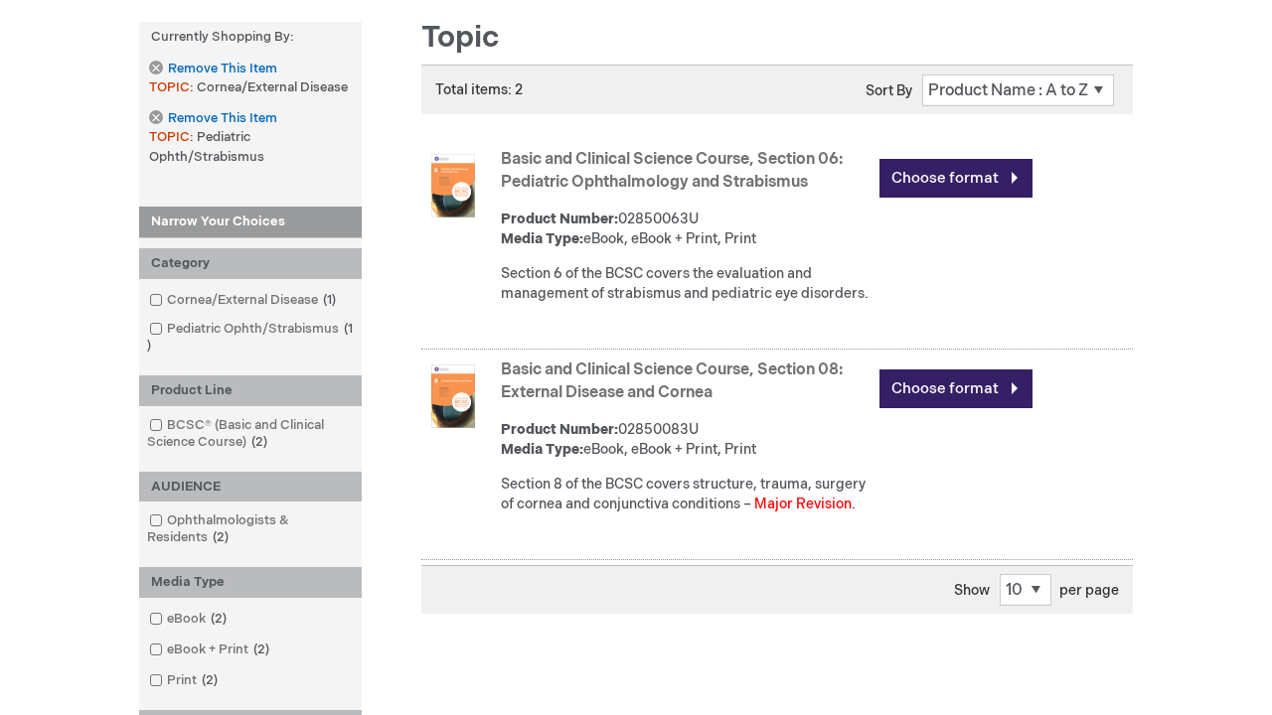
scroll to position [2924, 0]
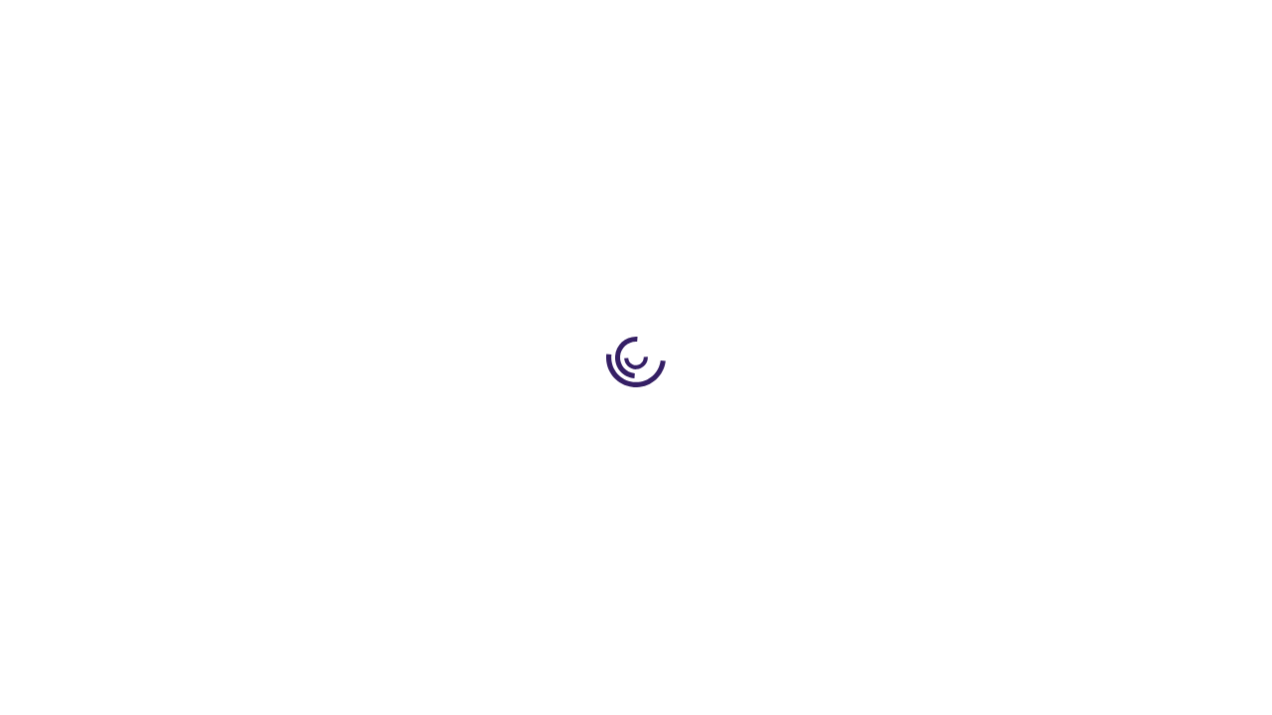
scroll to position [1262, 0]
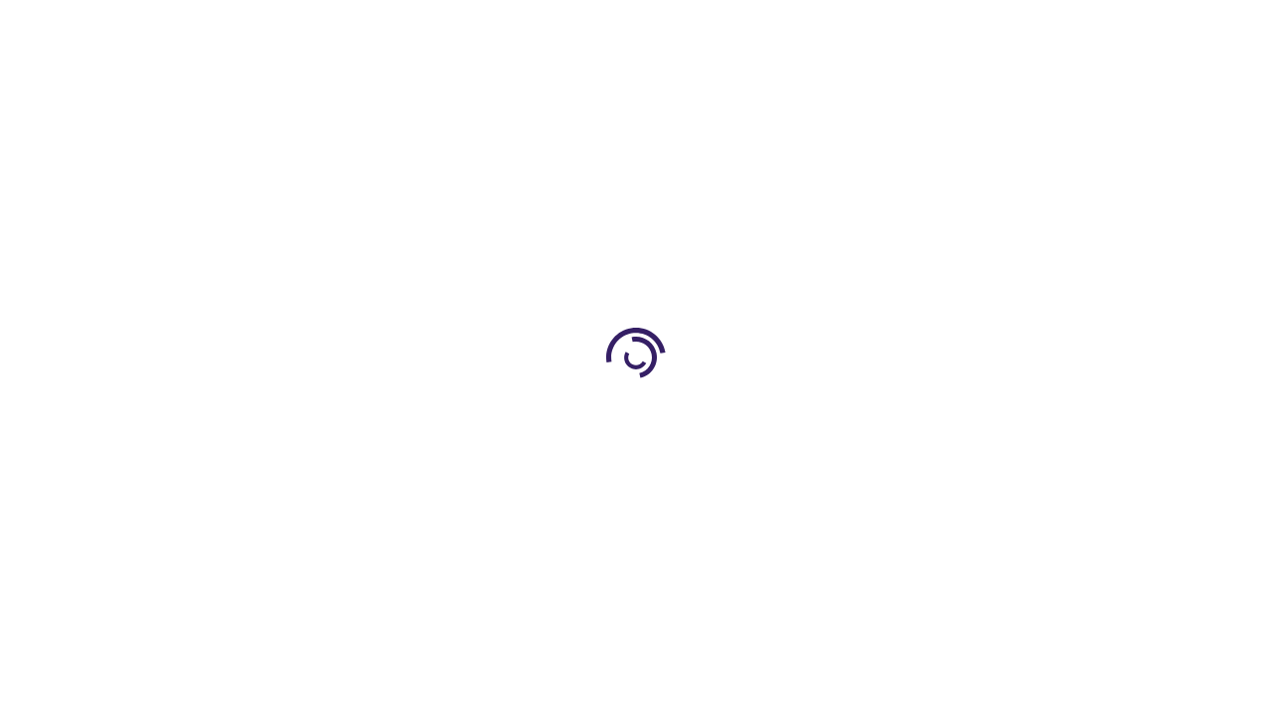
scroll to position [3423, 0]
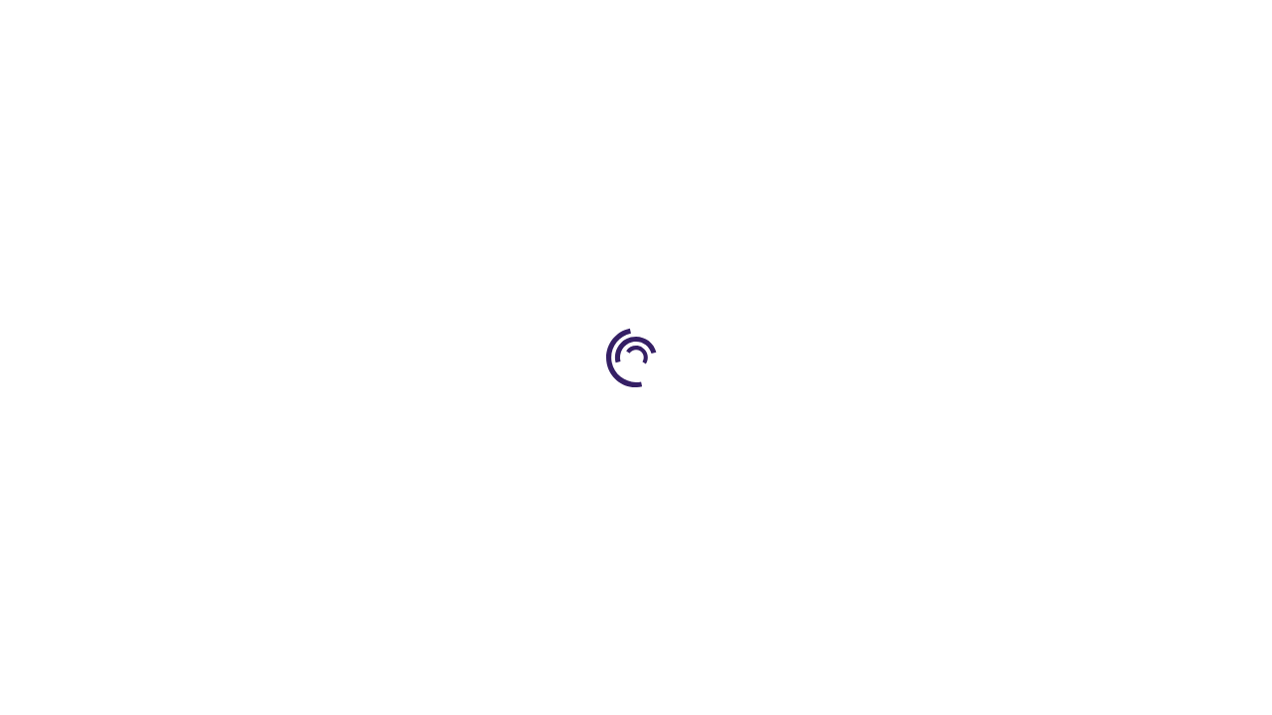
scroll to position [683, 0]
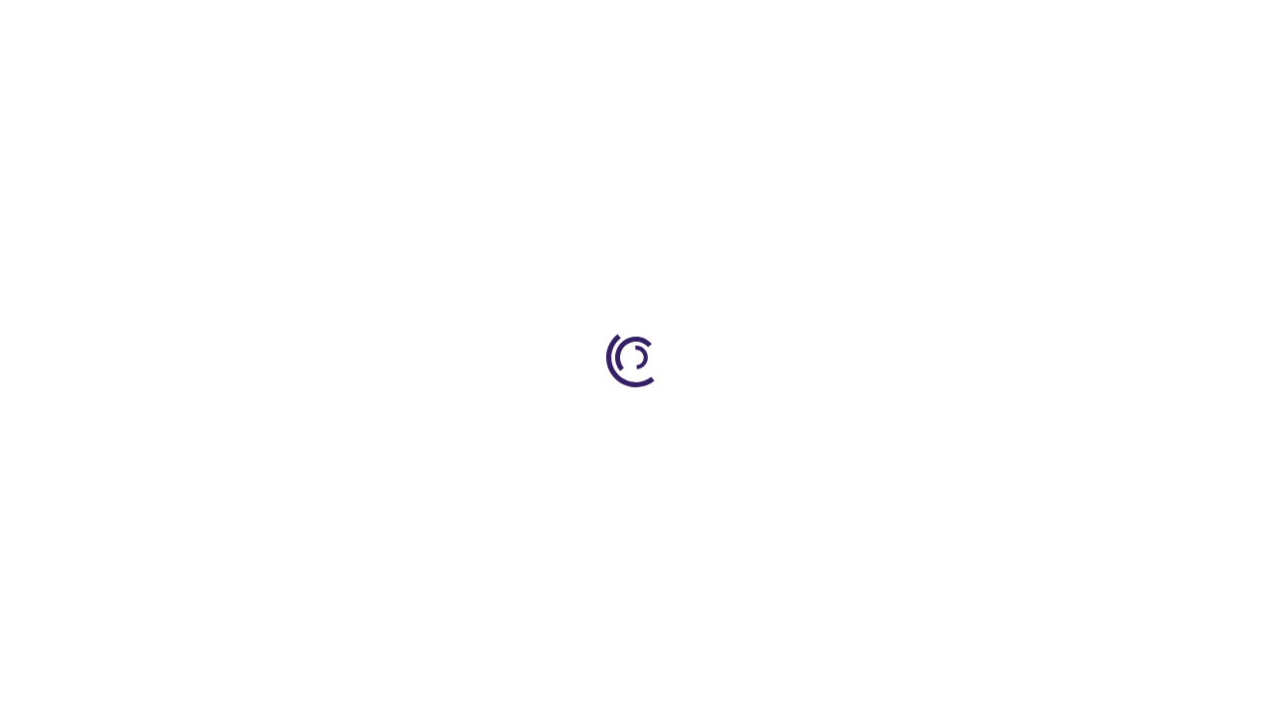
scroll to position [2747, 0]
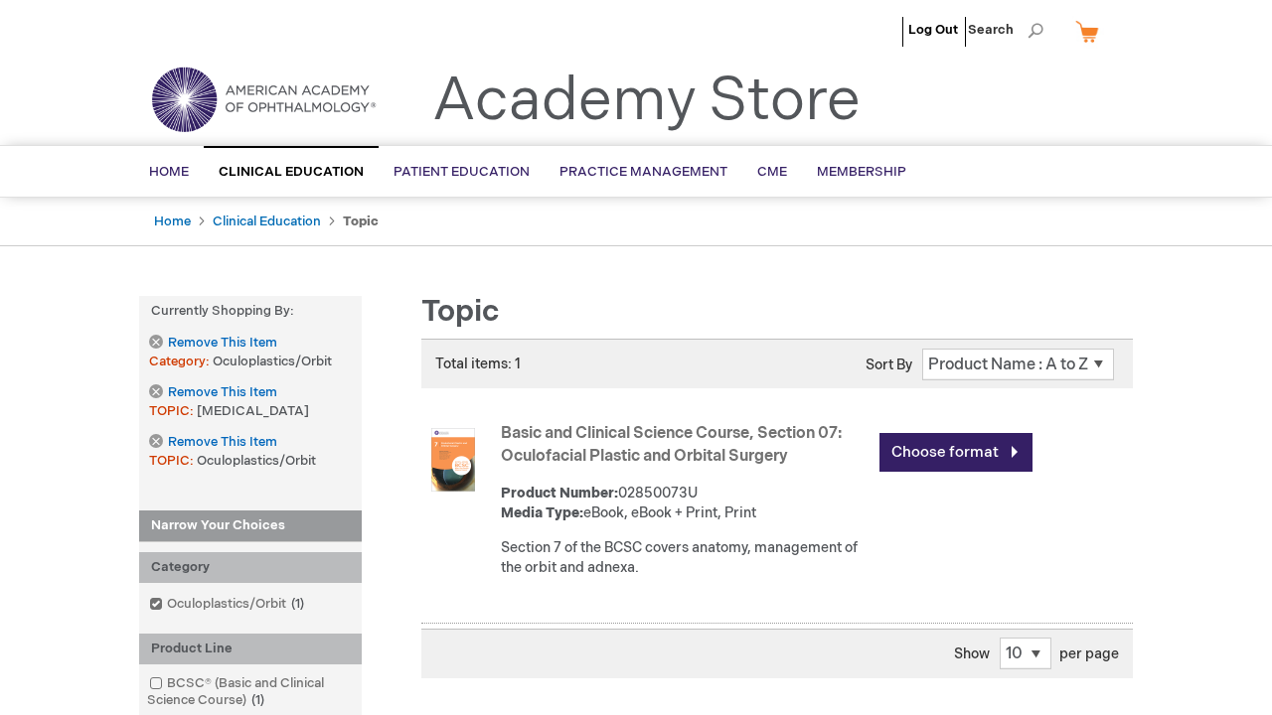
scroll to position [755, 0]
